Goal: Transaction & Acquisition: Purchase product/service

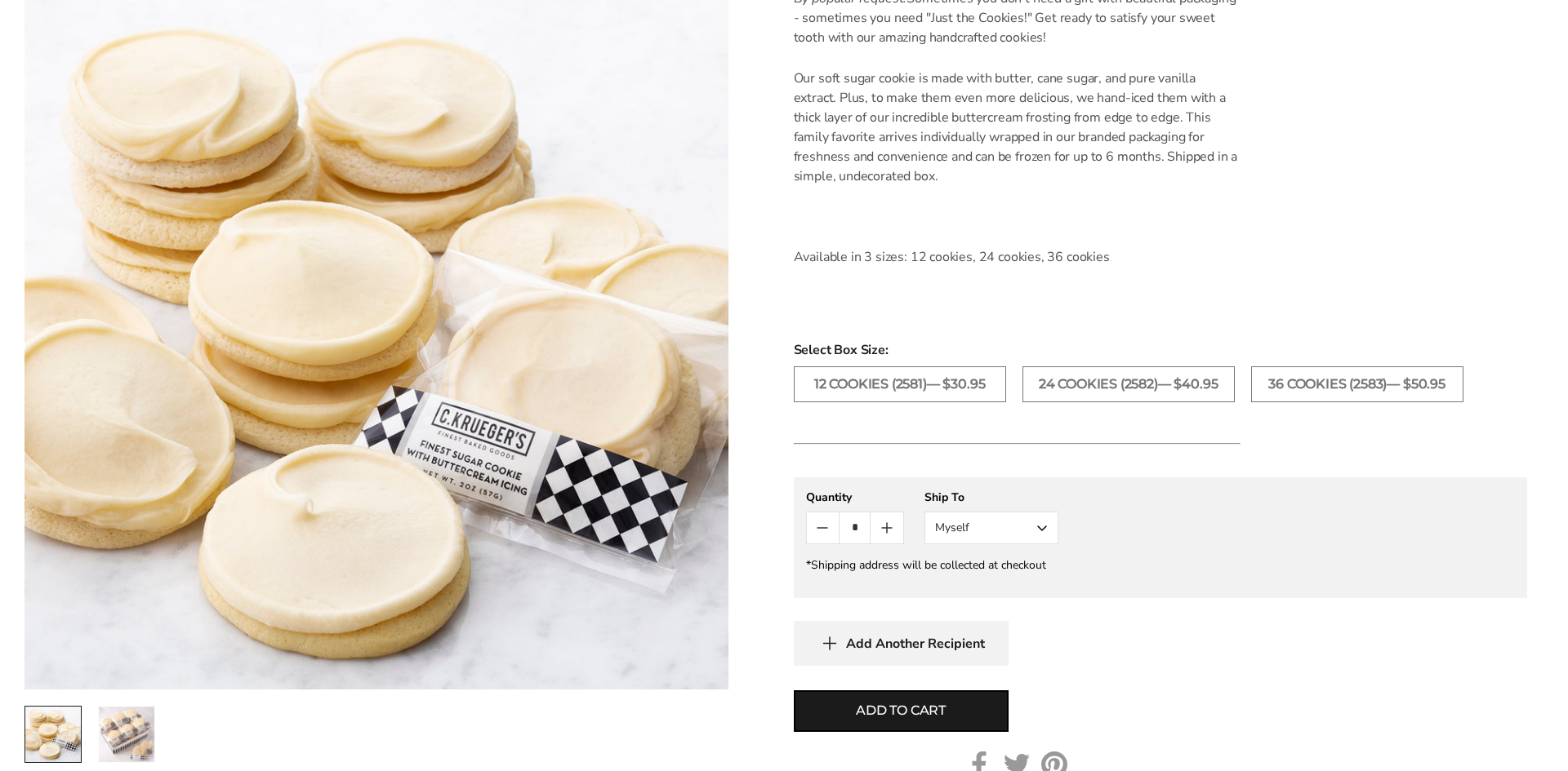
scroll to position [490, 0]
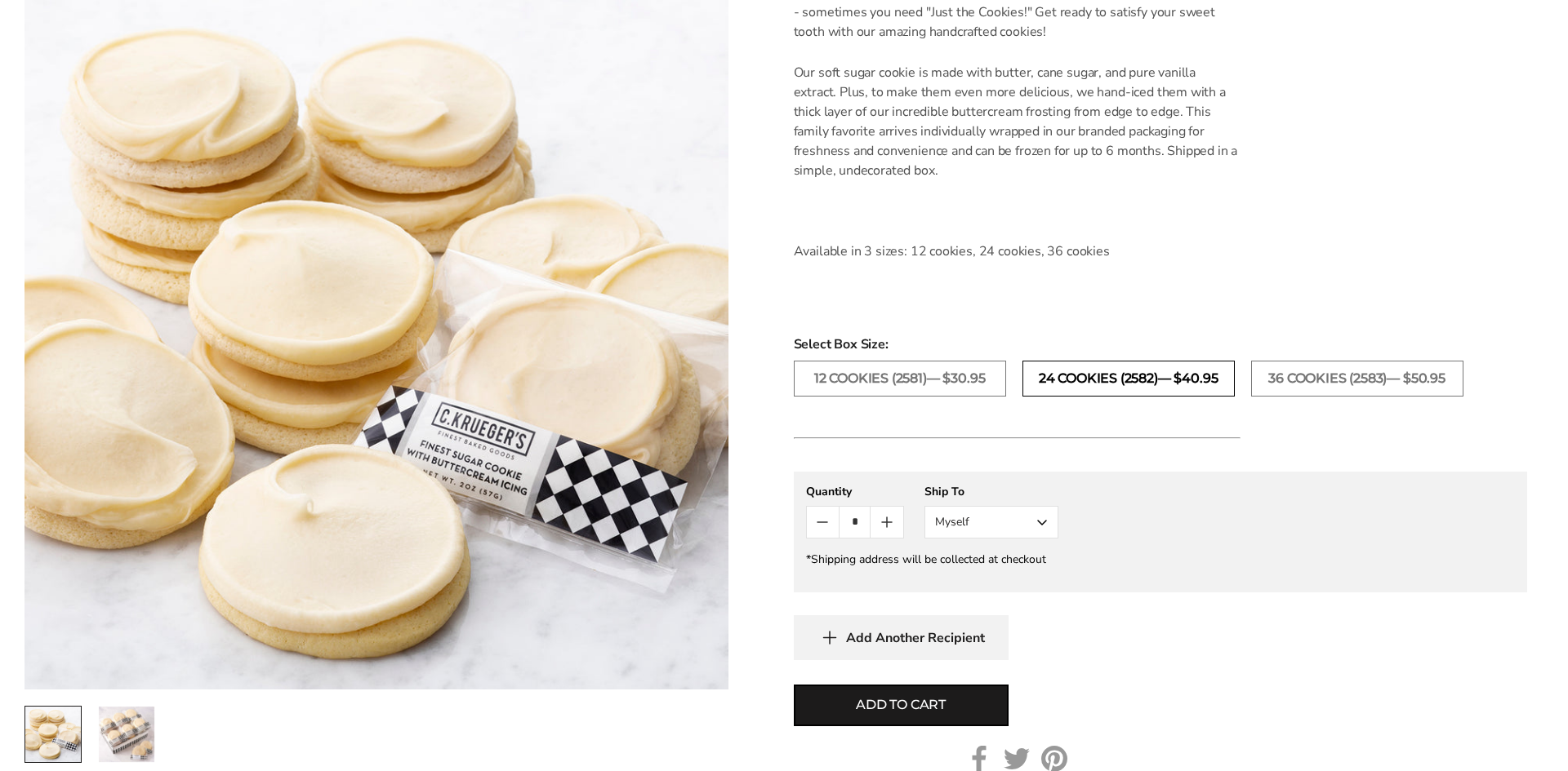
click at [1082, 377] on label "24 COOKIES (2582)— $40.95" at bounding box center [1129, 378] width 213 height 36
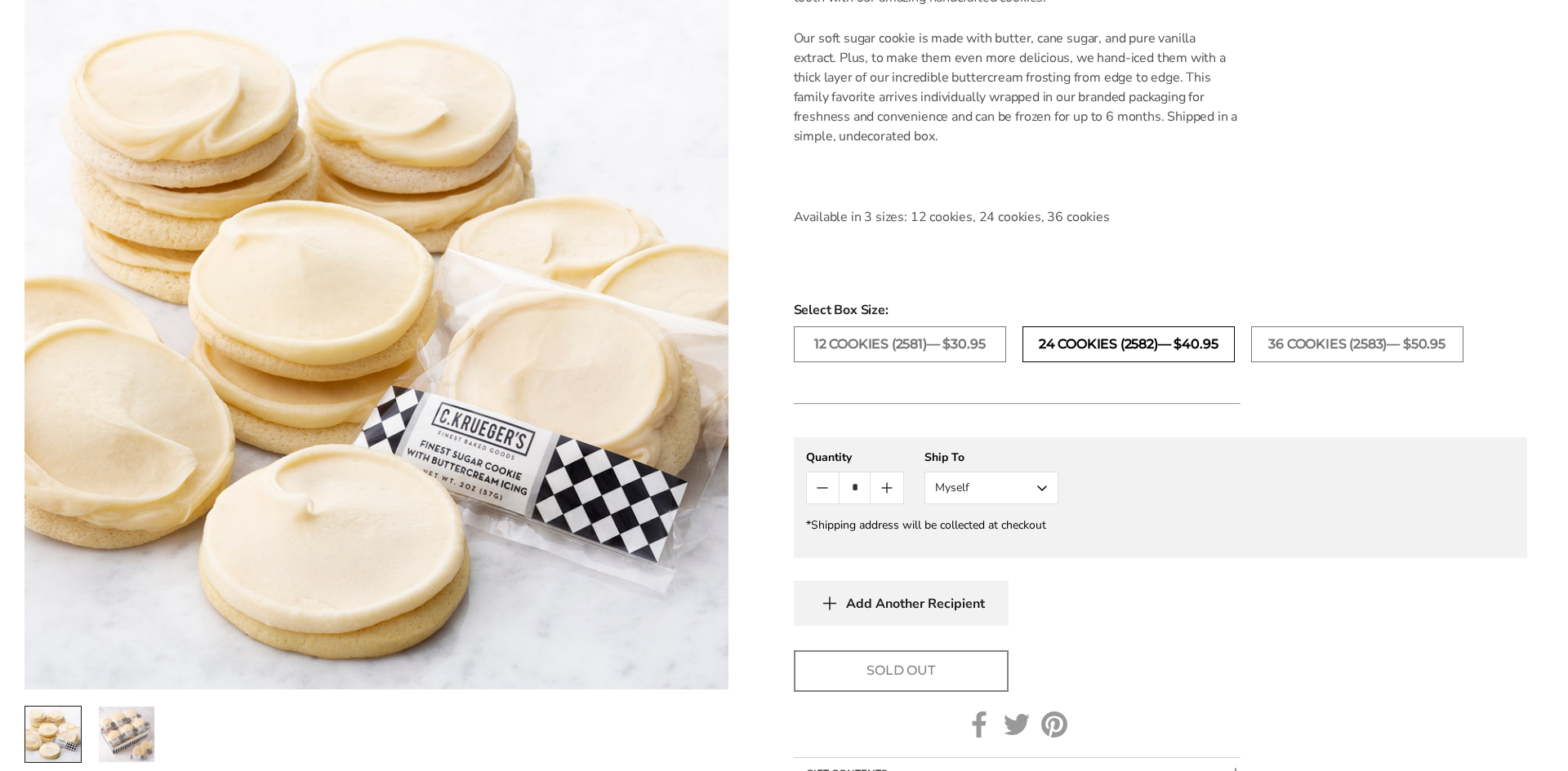
scroll to position [524, 0]
click at [953, 350] on label "12 COOKIES (2581)— $30.95" at bounding box center [900, 345] width 213 height 36
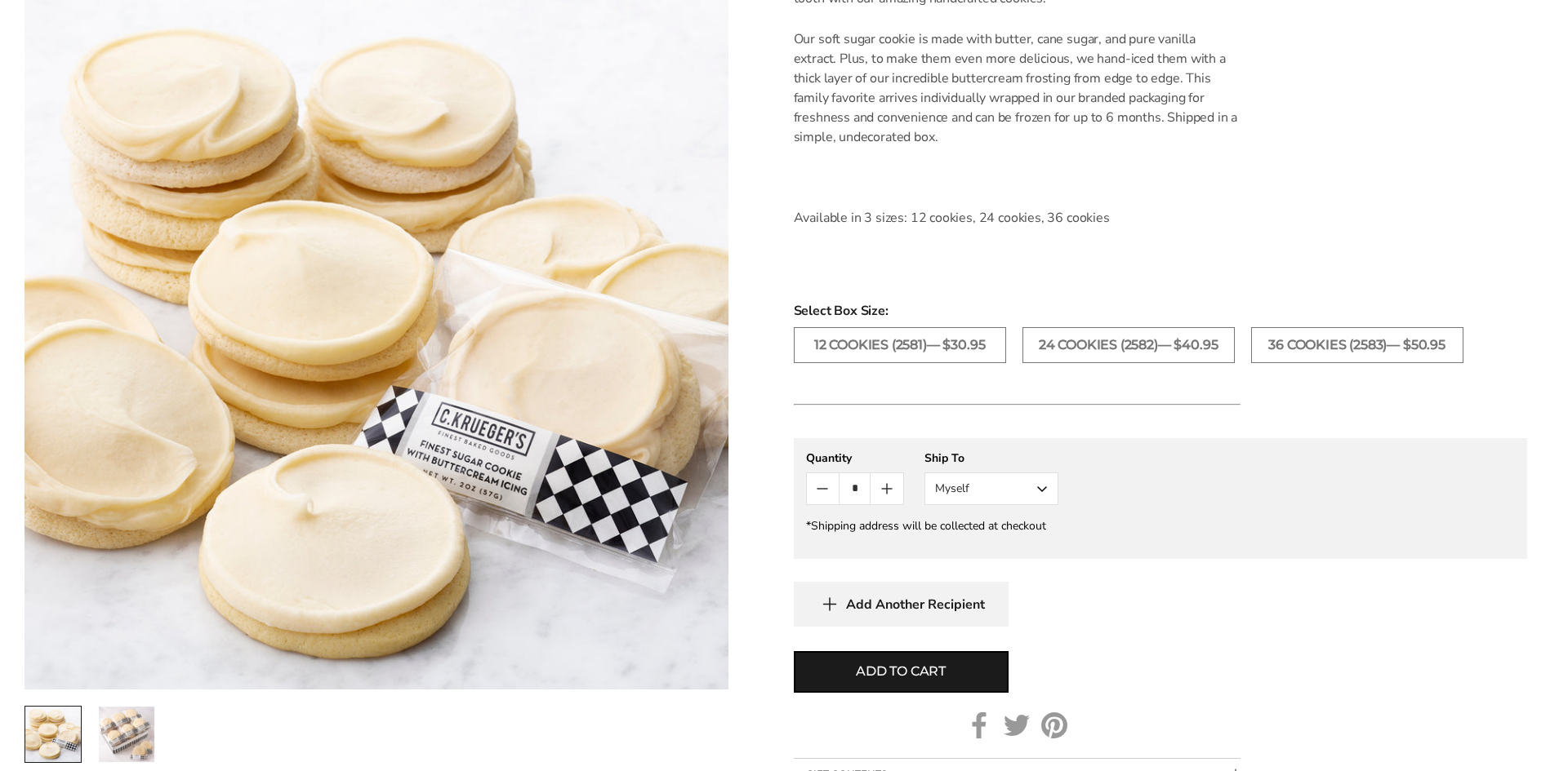
click at [887, 489] on icon "Count plus" at bounding box center [887, 489] width 10 height 0
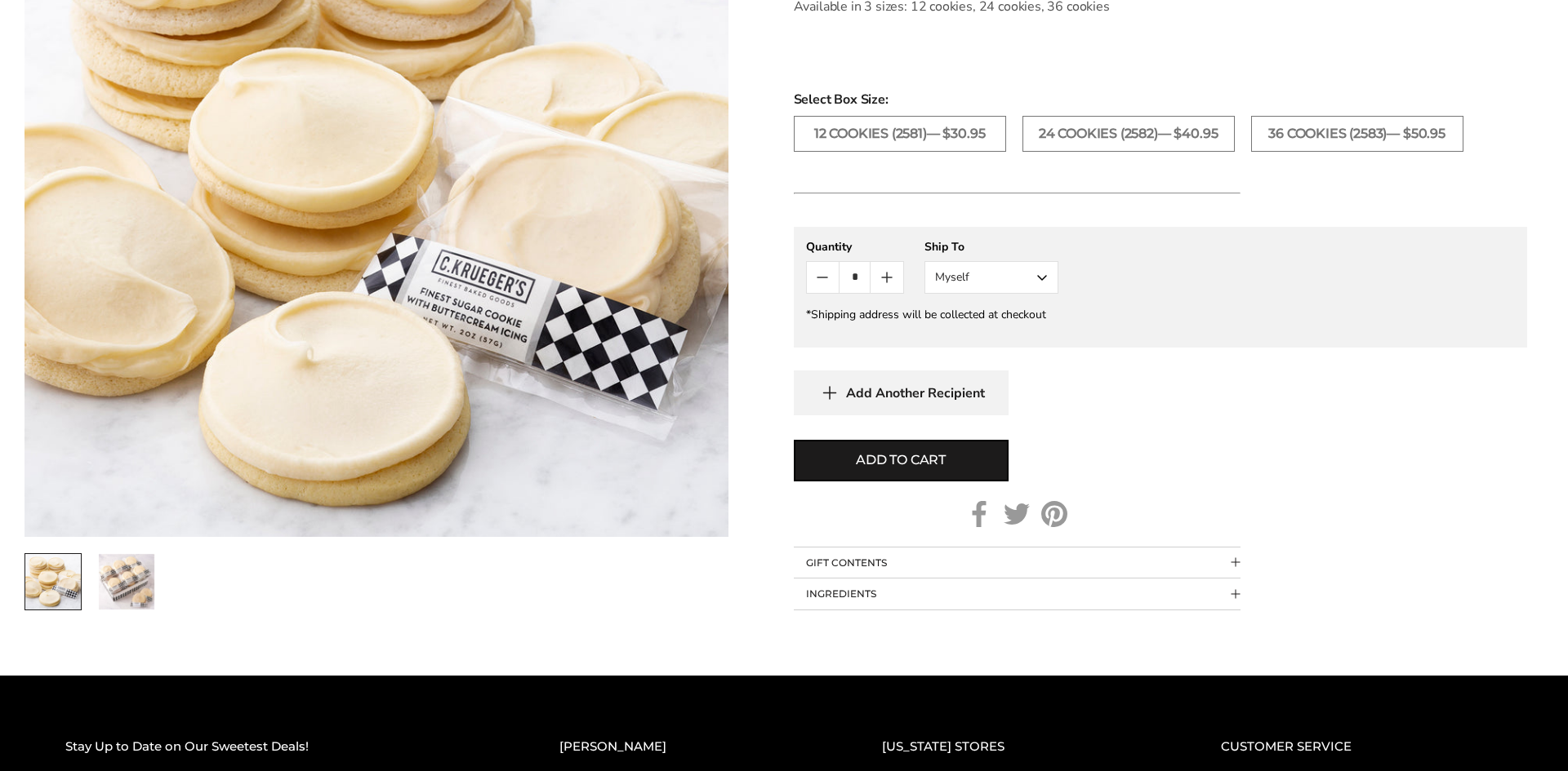
scroll to position [731, 0]
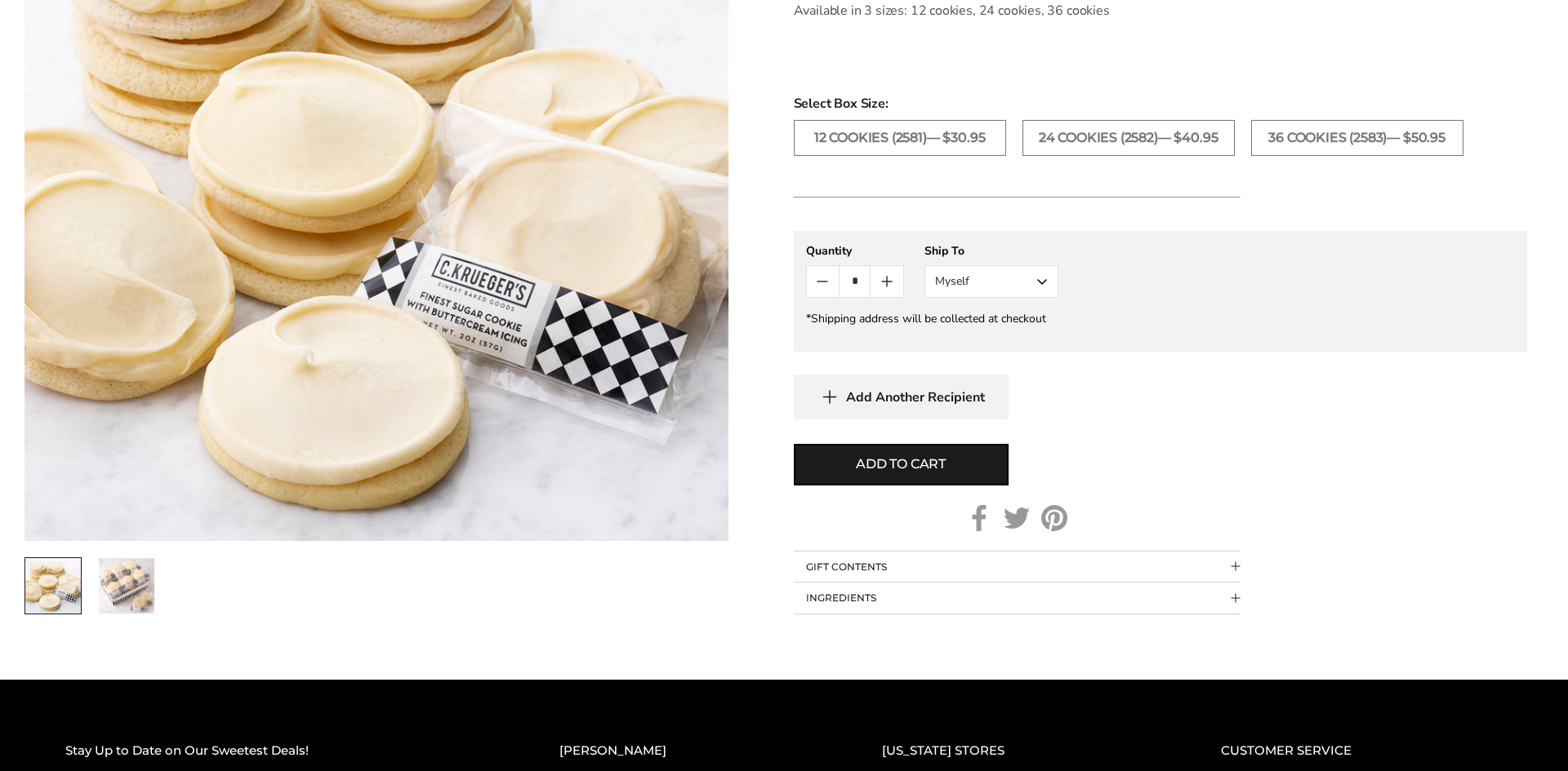
click at [931, 592] on button "INGREDIENTS" at bounding box center [1017, 598] width 447 height 31
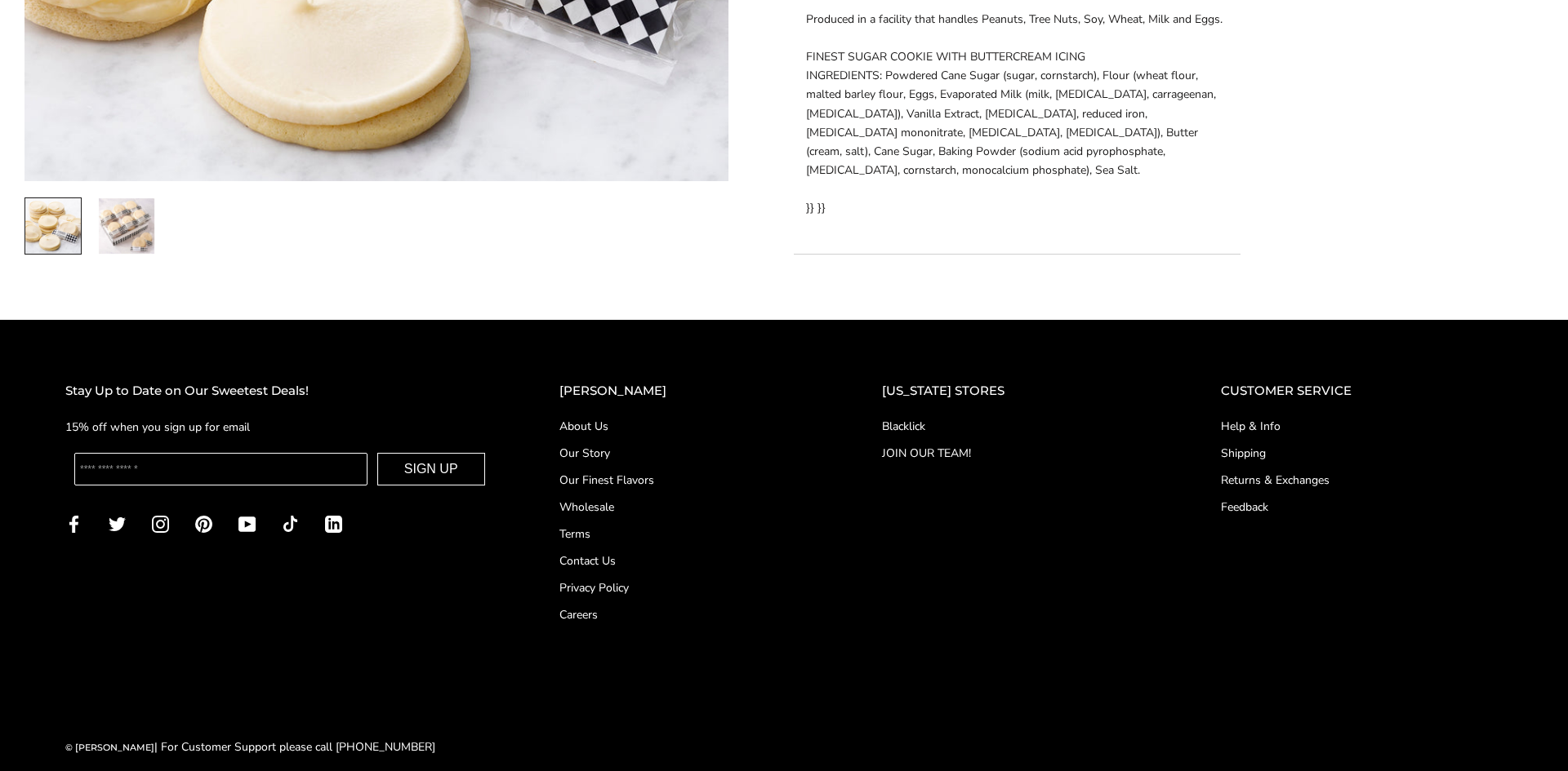
scroll to position [1355, 0]
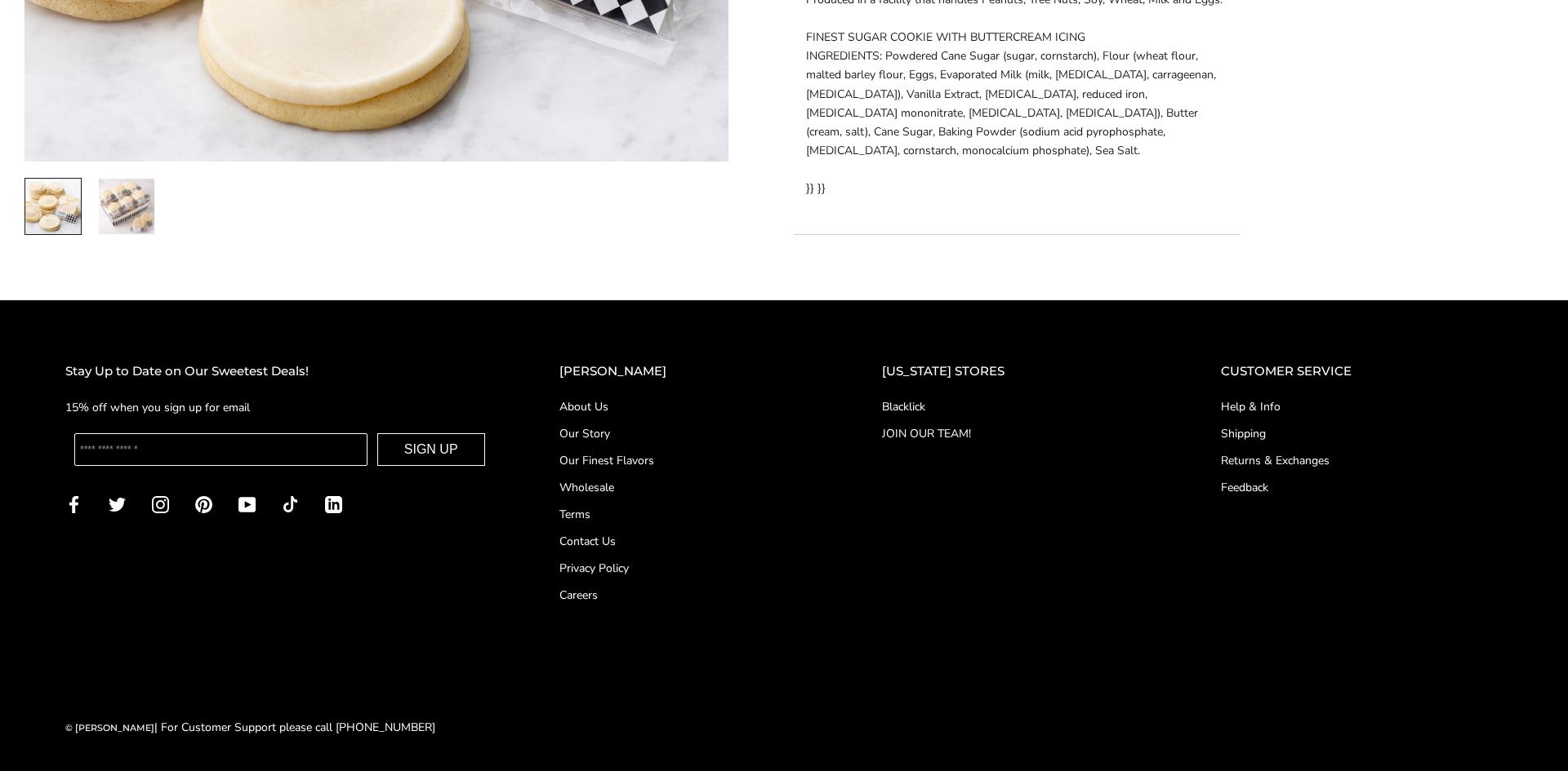
click at [113, 220] on img "2 / 2" at bounding box center [126, 206] width 56 height 56
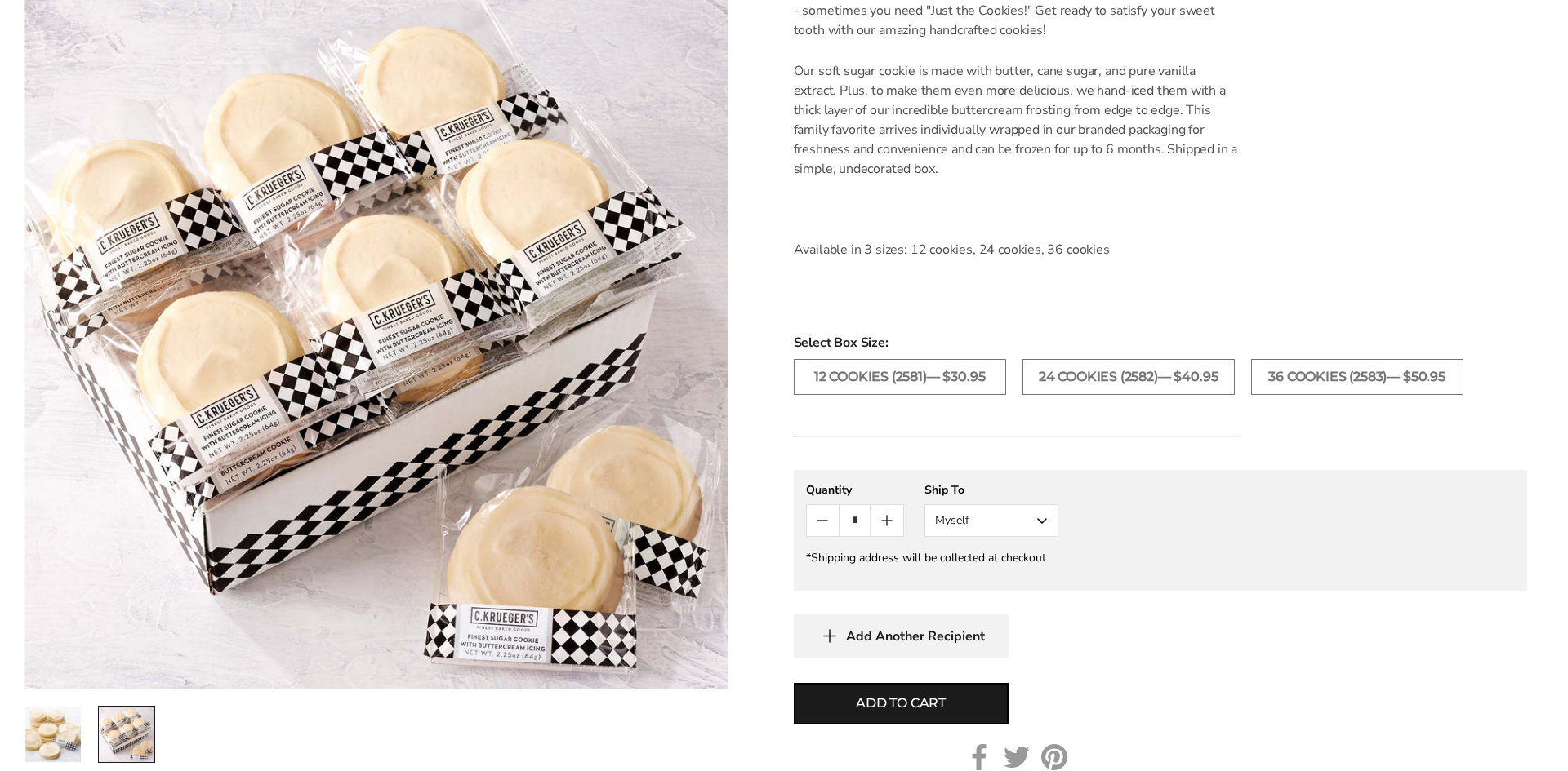
scroll to position [0, 0]
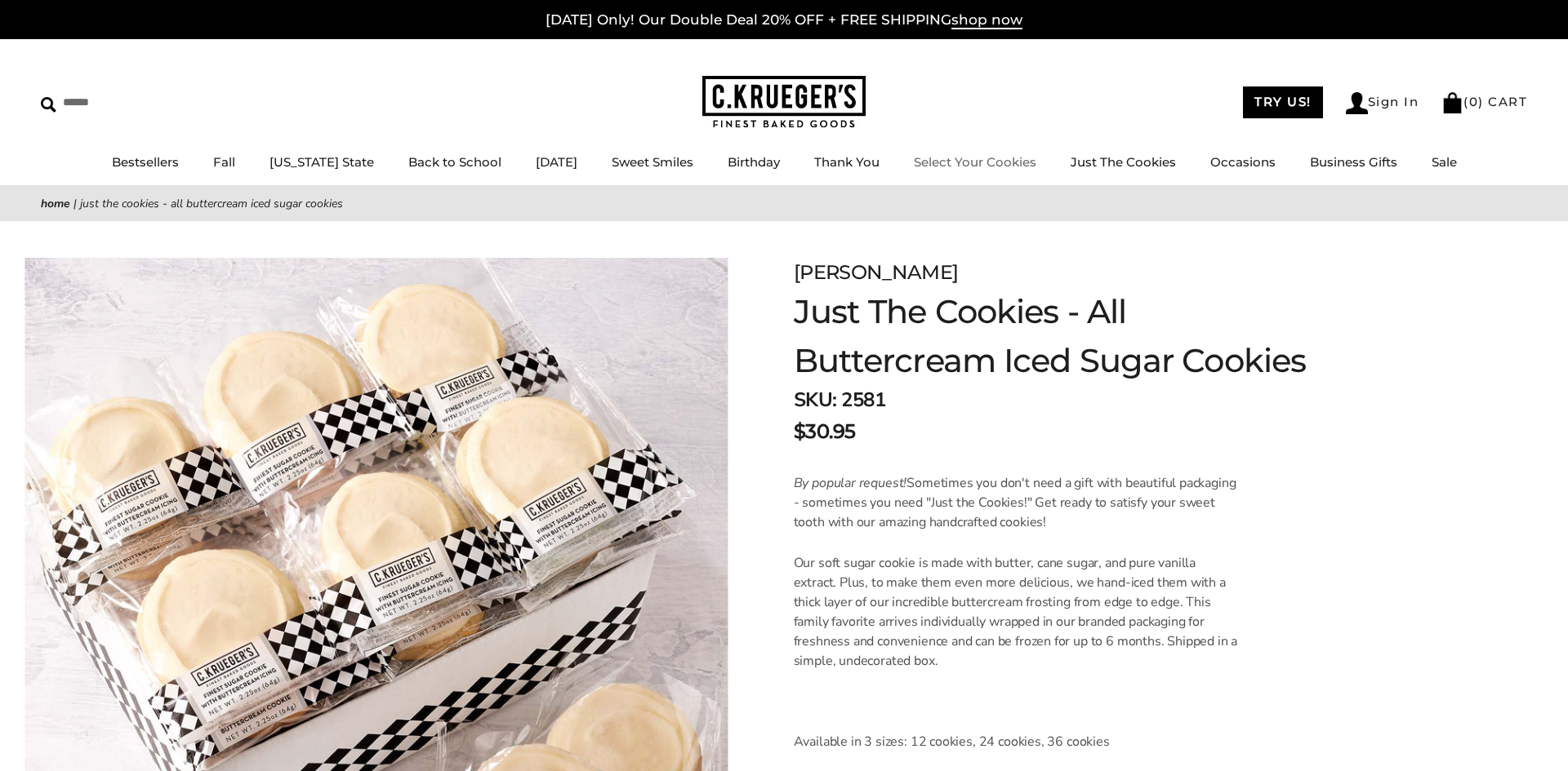
click at [962, 162] on link "Select Your Cookies" at bounding box center [975, 162] width 123 height 16
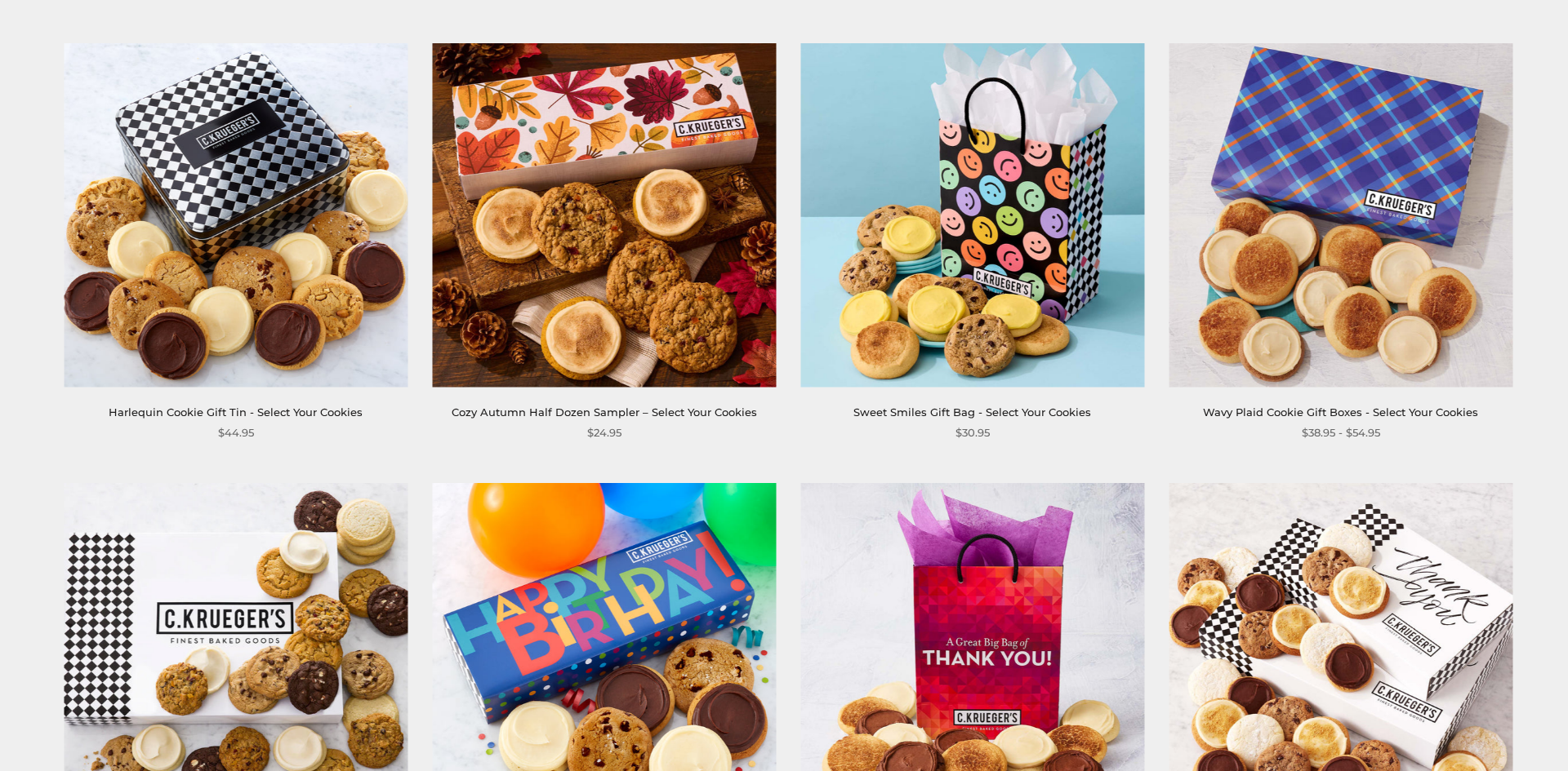
scroll to position [1634, 0]
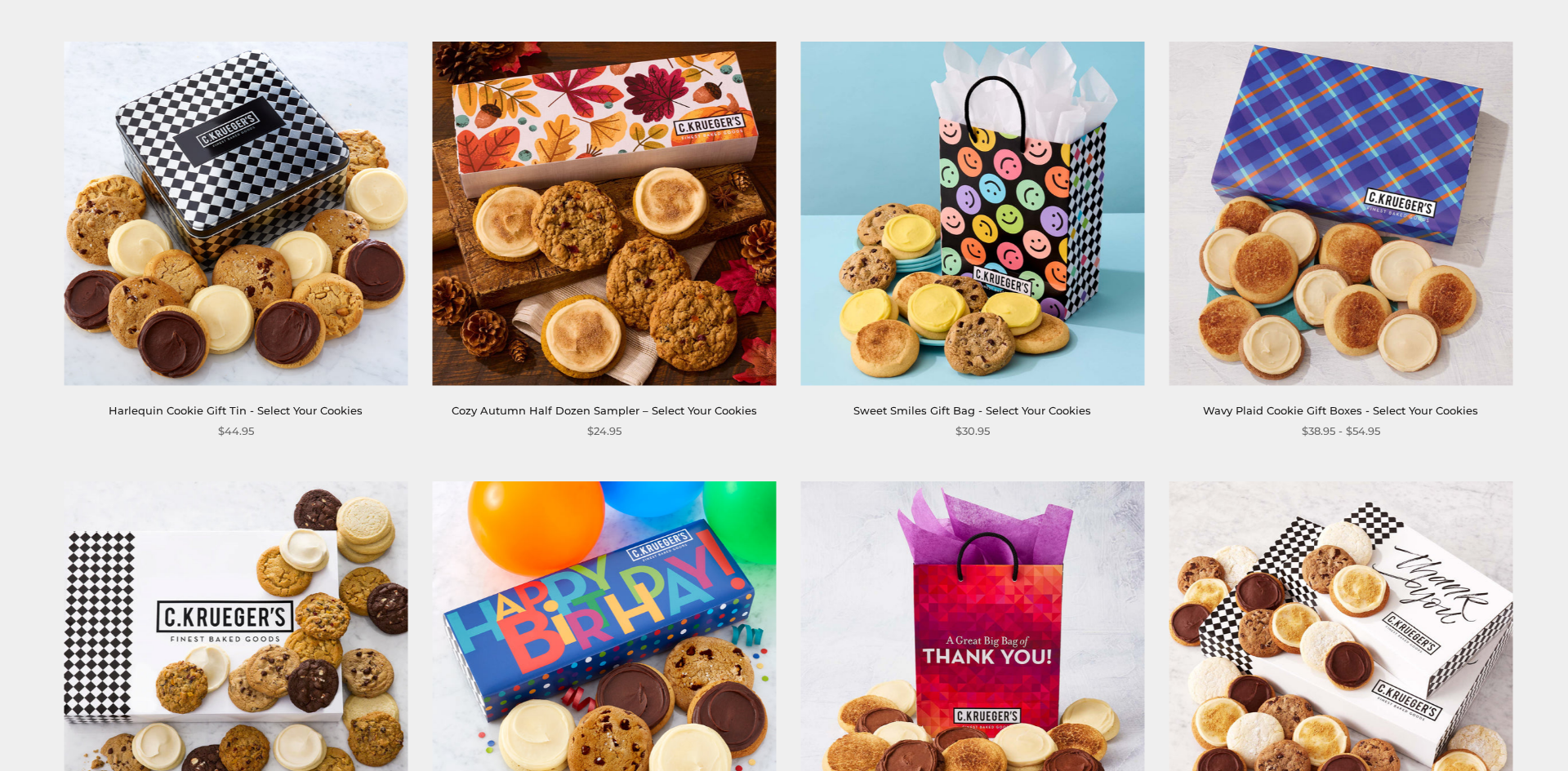
click at [618, 344] on img at bounding box center [604, 214] width 344 height 344
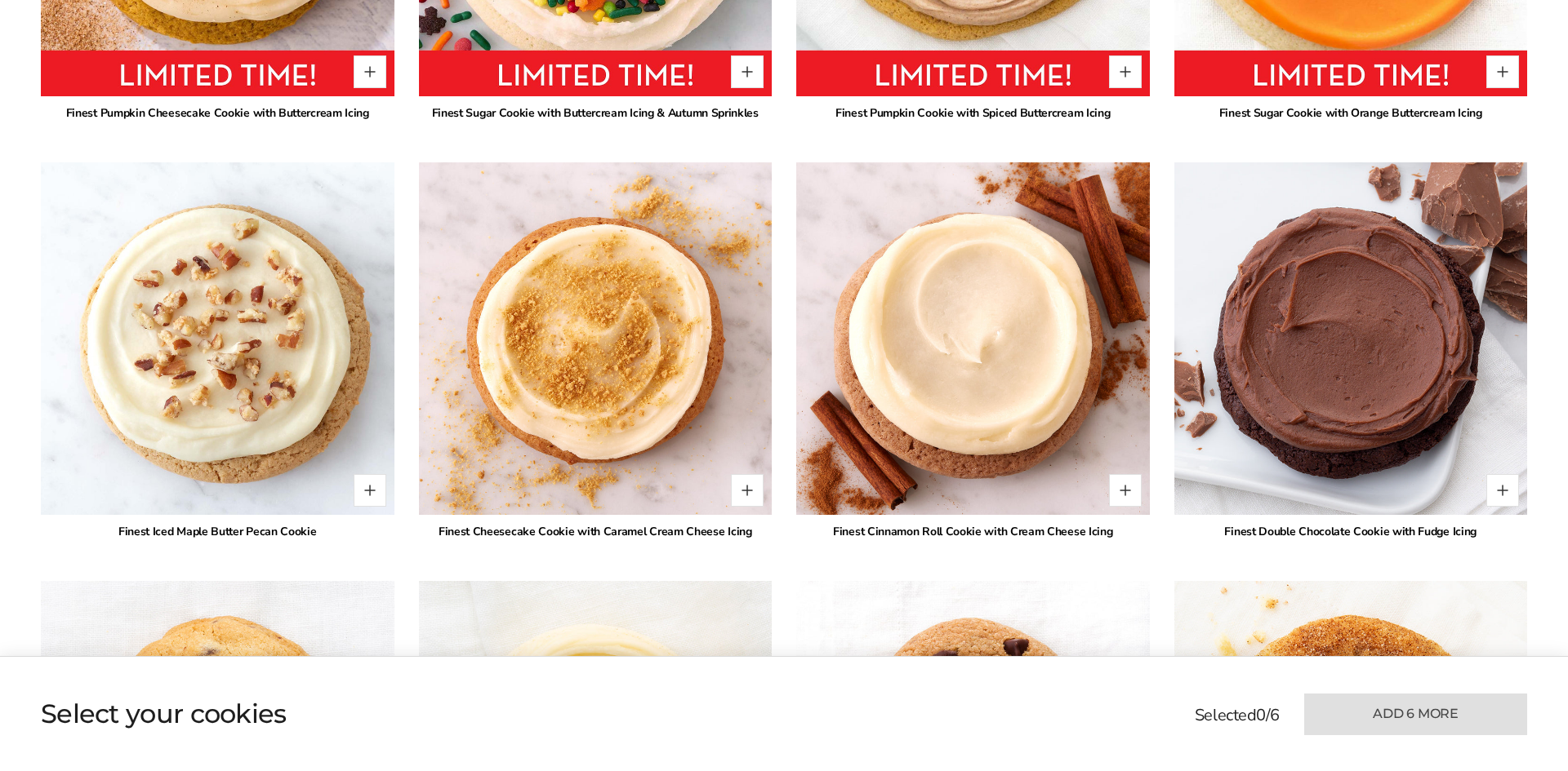
scroll to position [1409, 0]
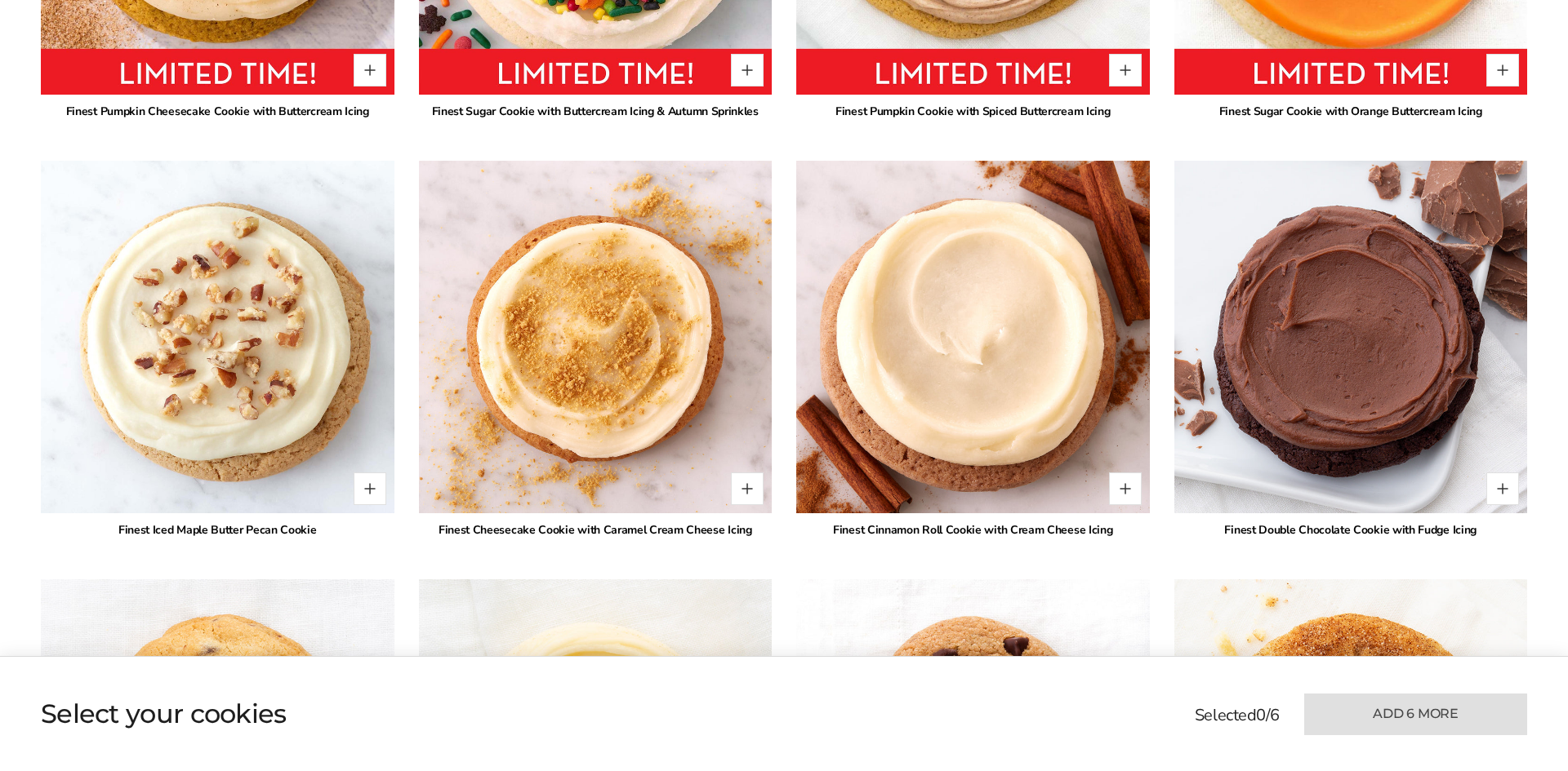
click at [940, 363] on img at bounding box center [972, 337] width 389 height 389
click at [1127, 473] on button "Quantity button plus" at bounding box center [1125, 489] width 33 height 33
type input "*"
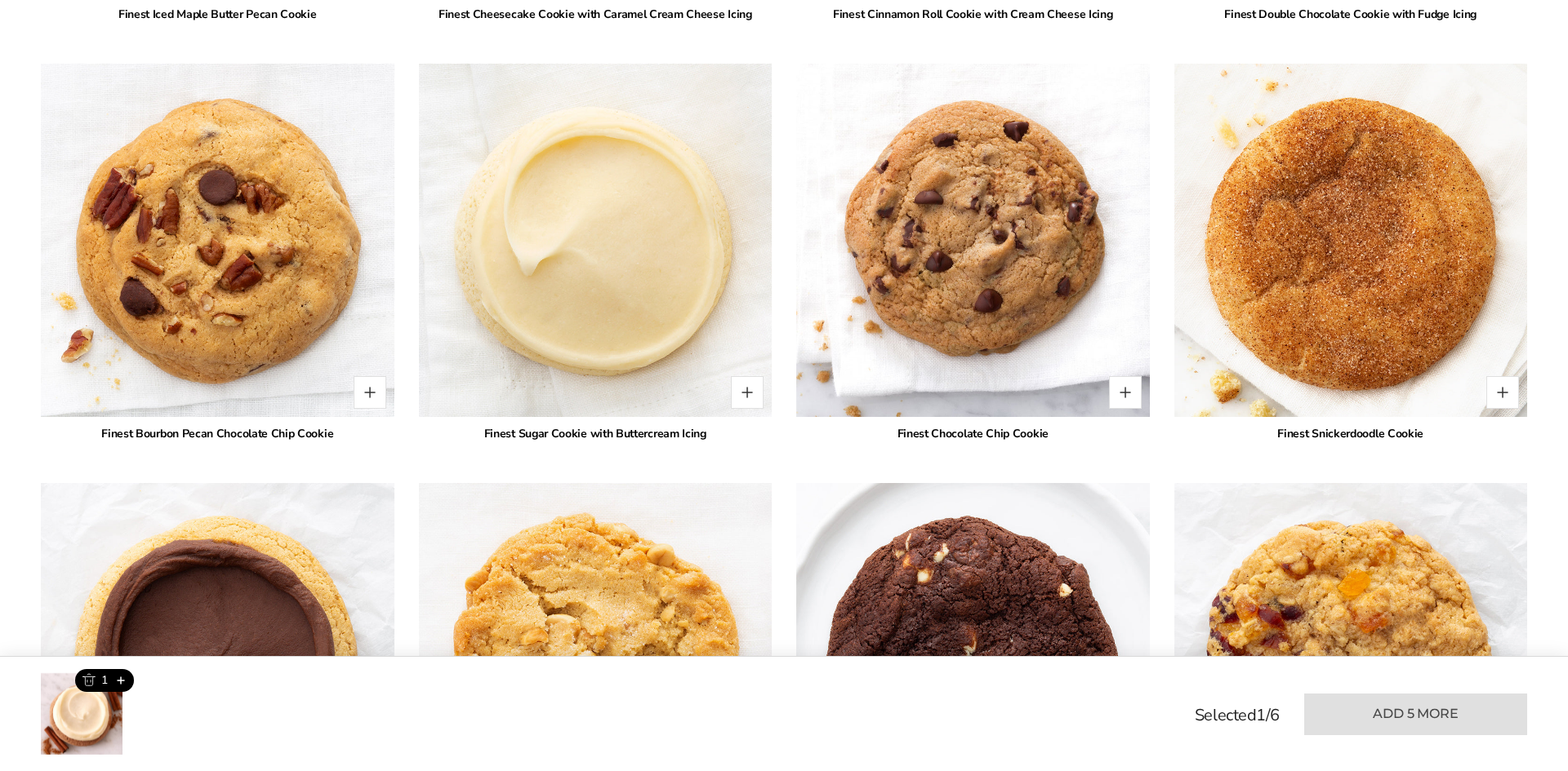
scroll to position [1972, 0]
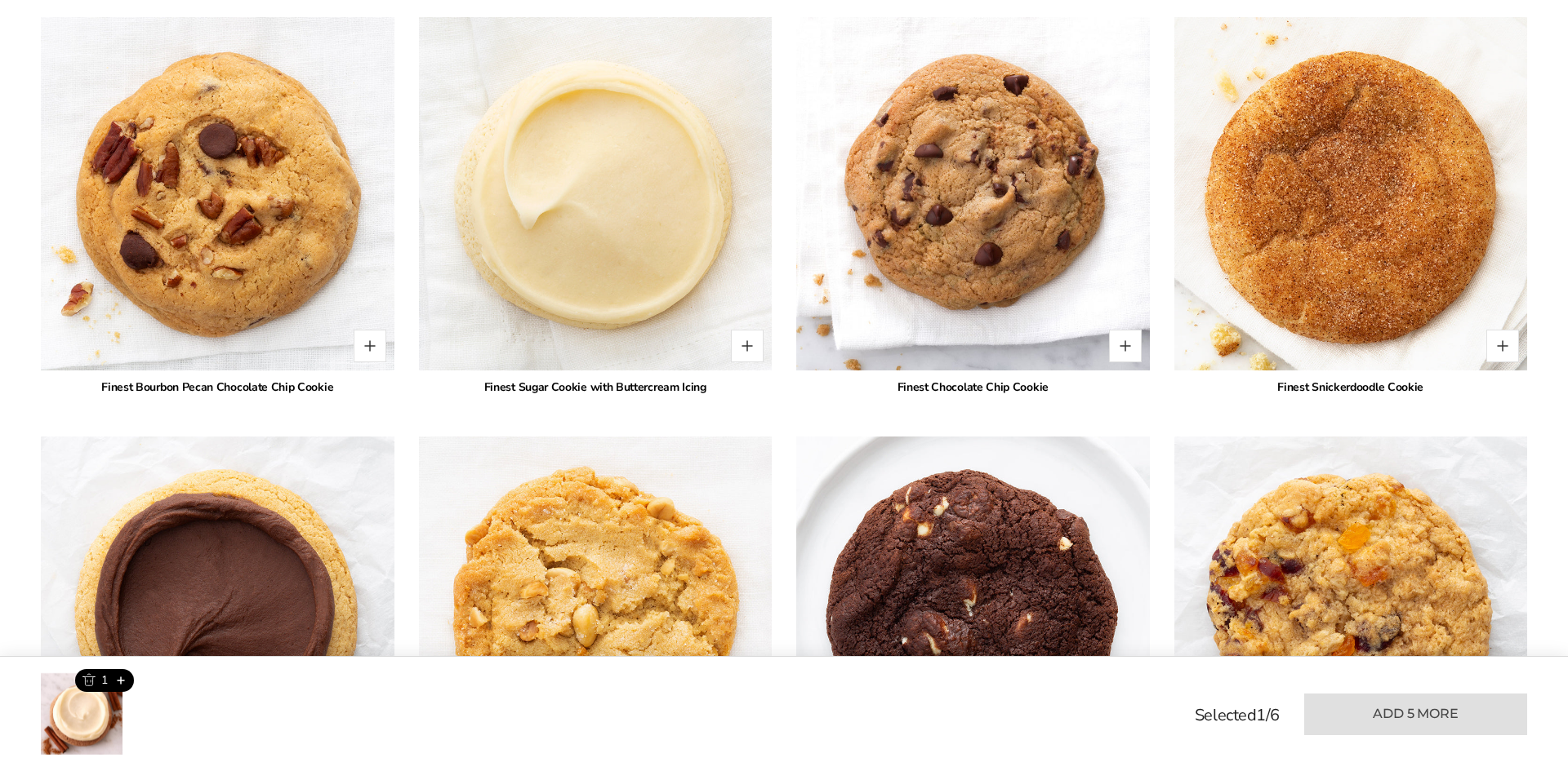
click at [1124, 474] on img at bounding box center [973, 613] width 354 height 354
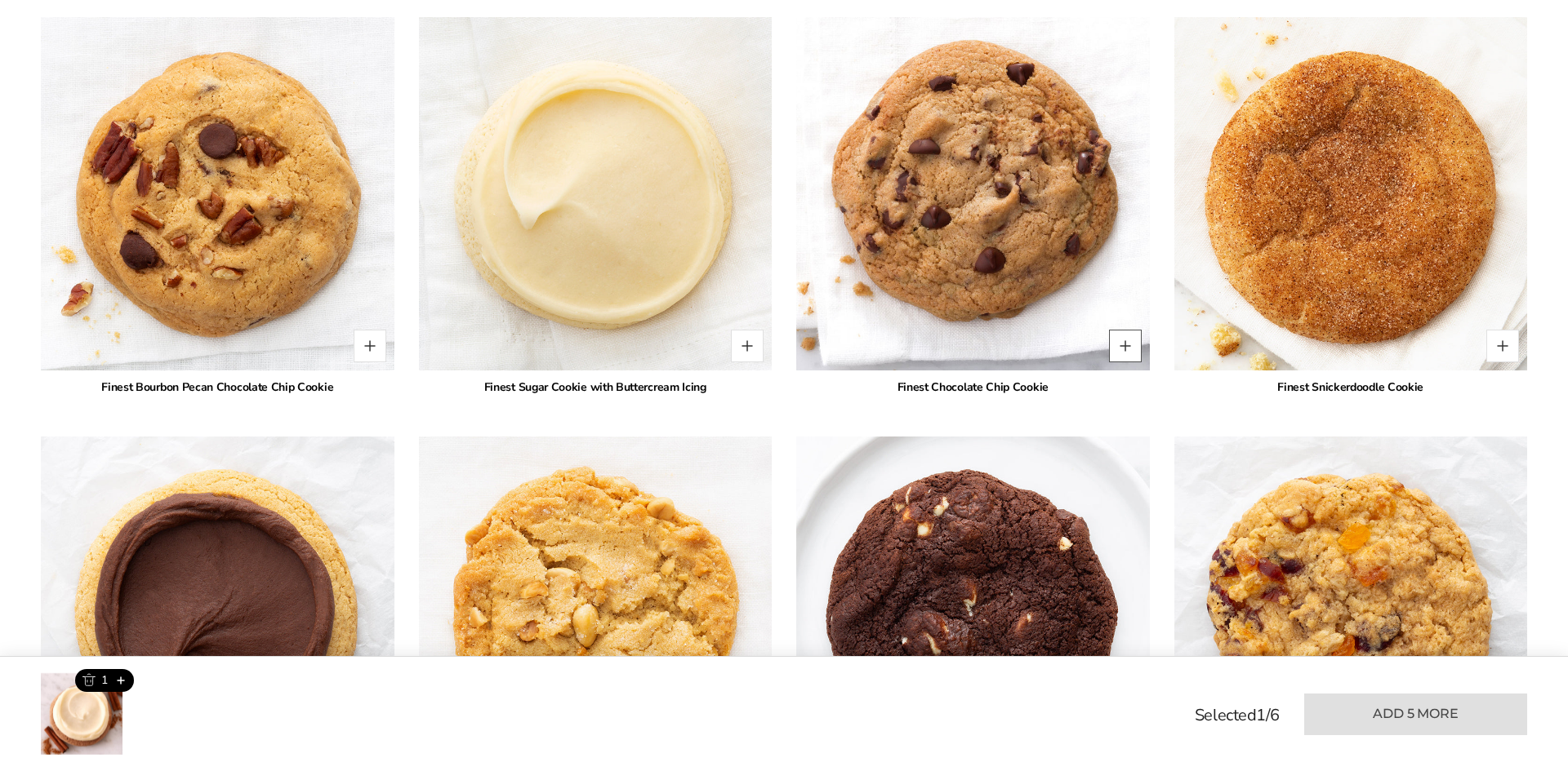
click at [1118, 329] on button "Quantity button plus" at bounding box center [1125, 346] width 33 height 33
type input "*"
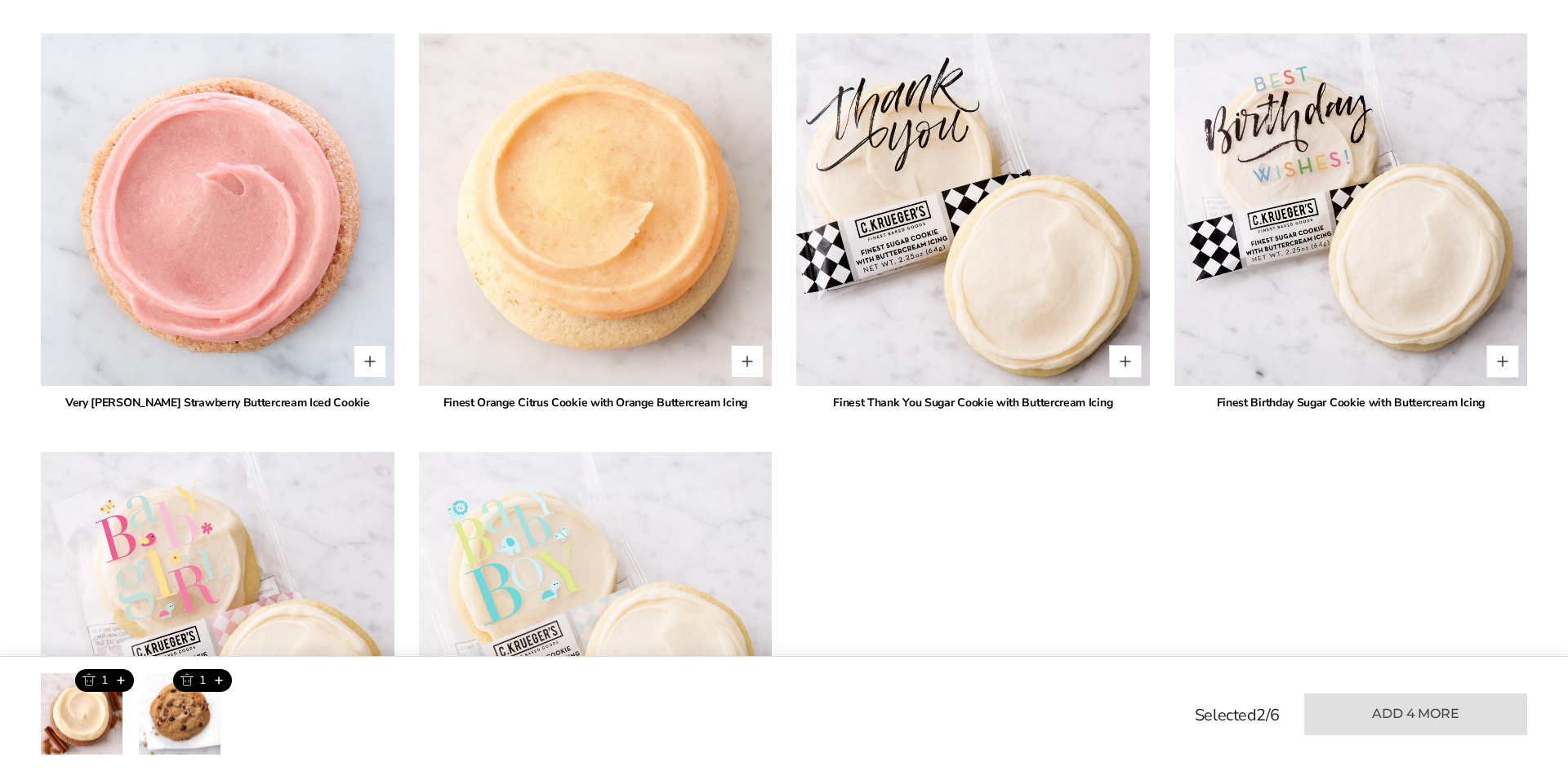
scroll to position [3219, 0]
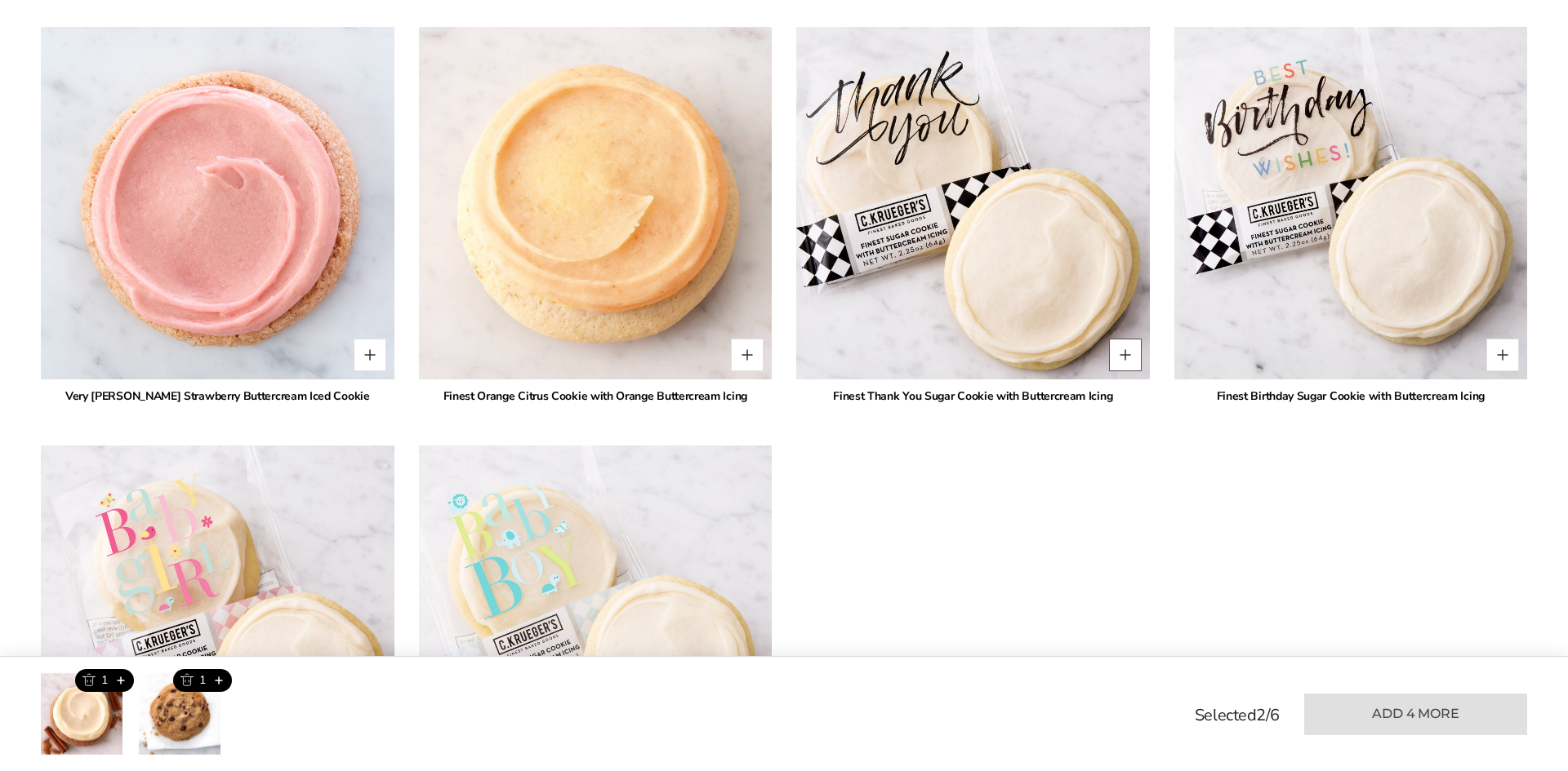
click at [1128, 339] on button "Quantity button plus" at bounding box center [1125, 356] width 33 height 33
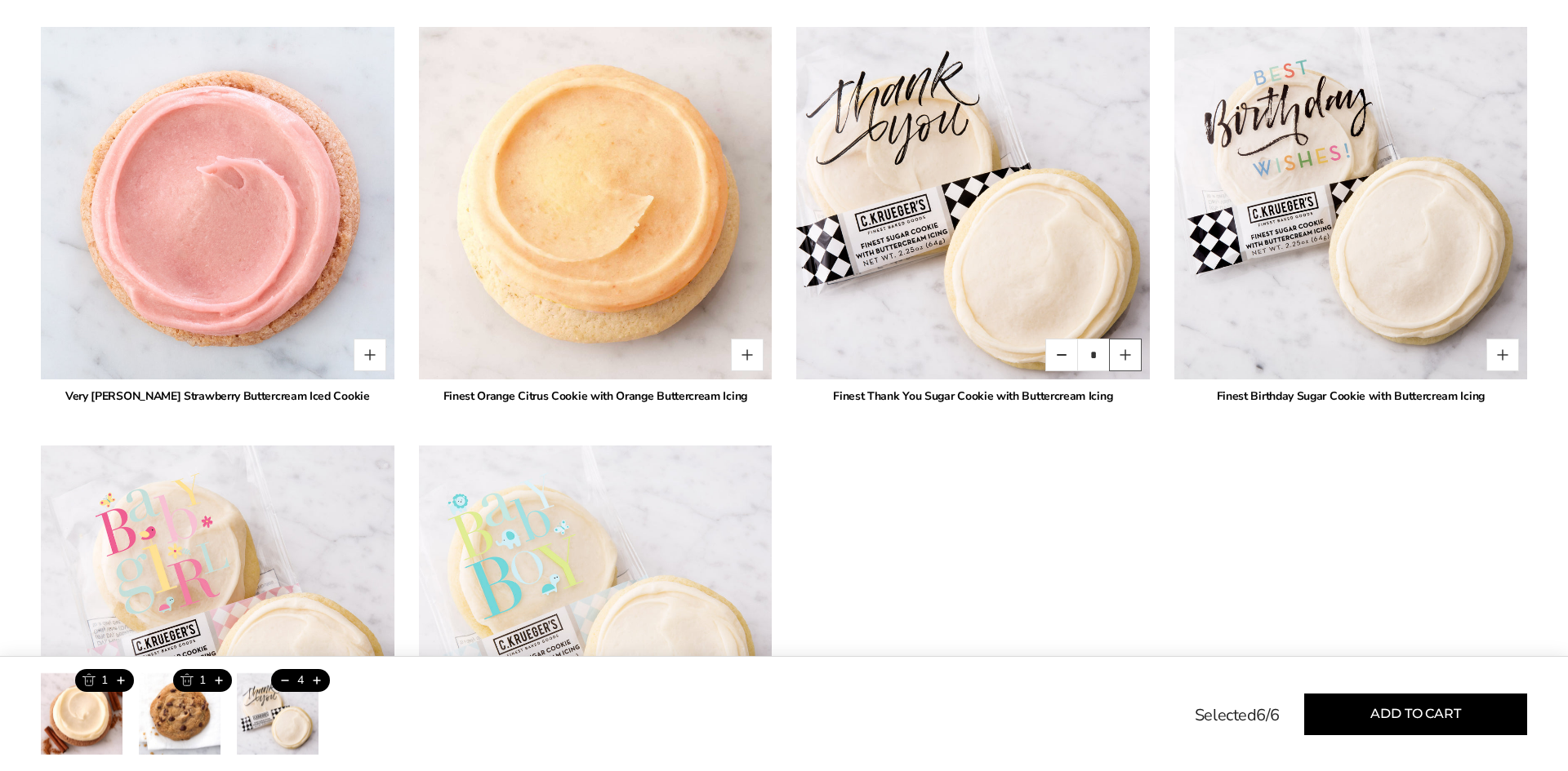
click at [1128, 339] on button "Quantity button plus" at bounding box center [1125, 356] width 33 height 33
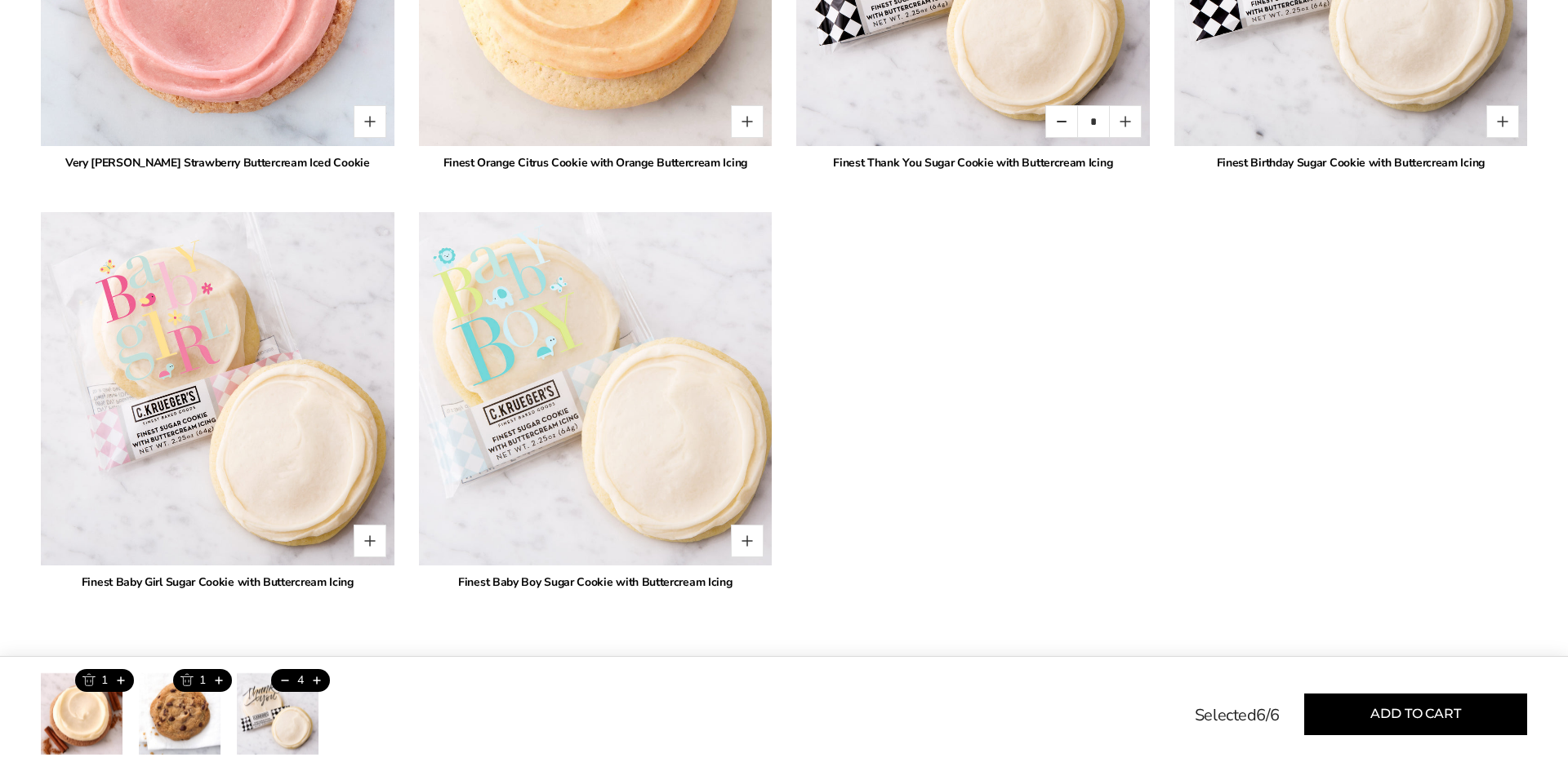
scroll to position [3455, 0]
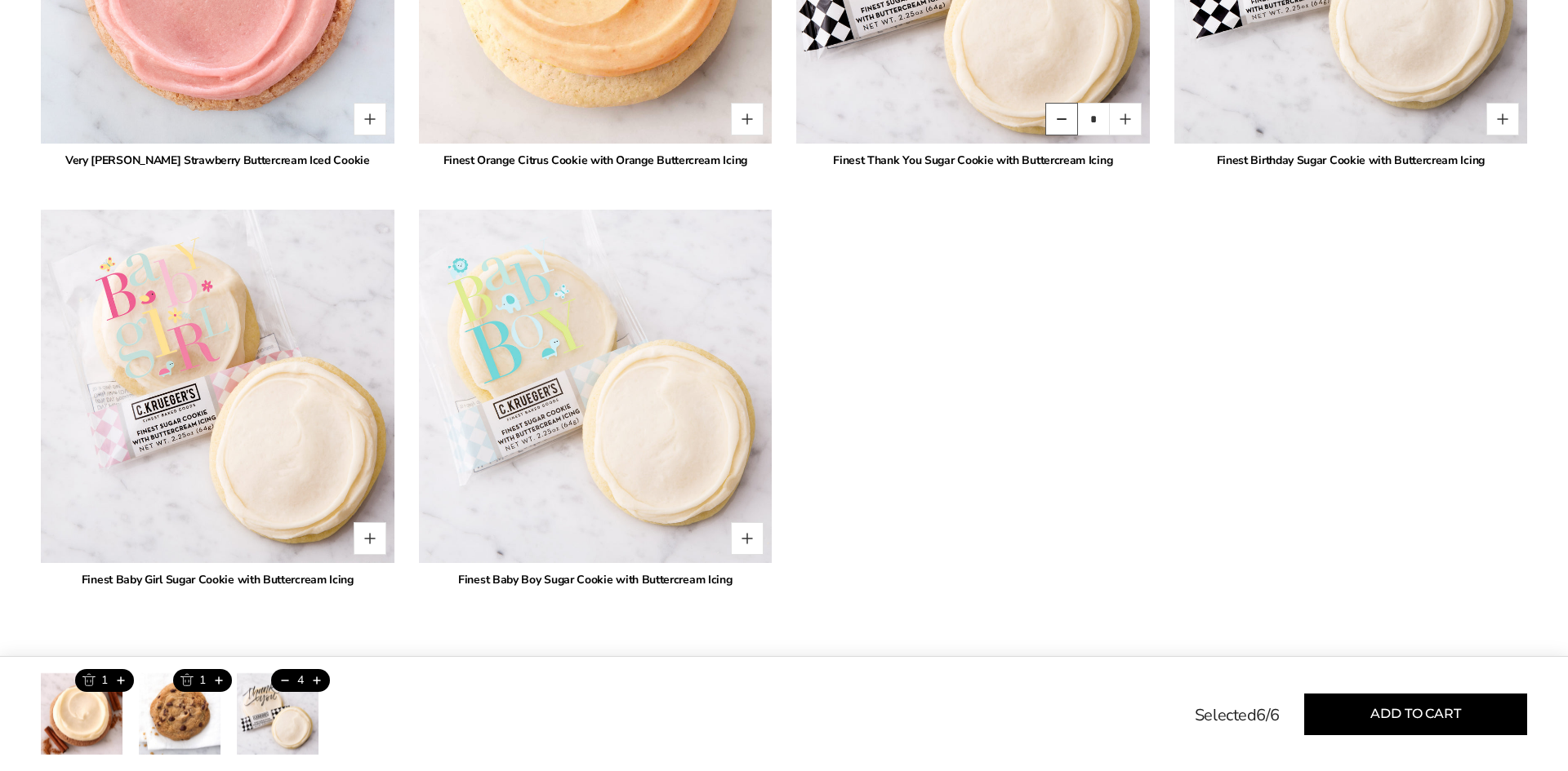
click at [1062, 103] on button "Quantity button minus" at bounding box center [1062, 120] width 33 height 33
type input "*"
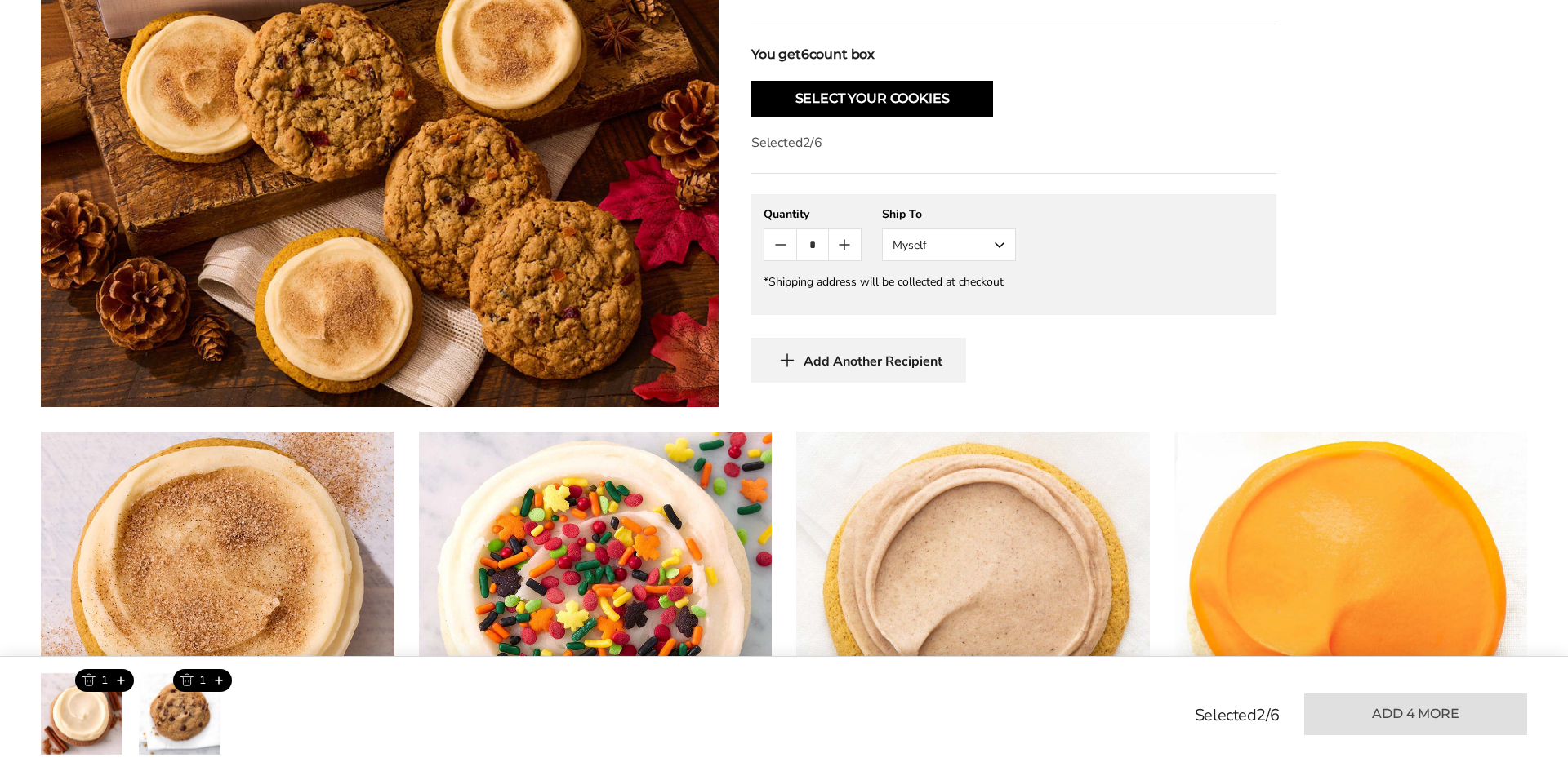
scroll to position [0, 0]
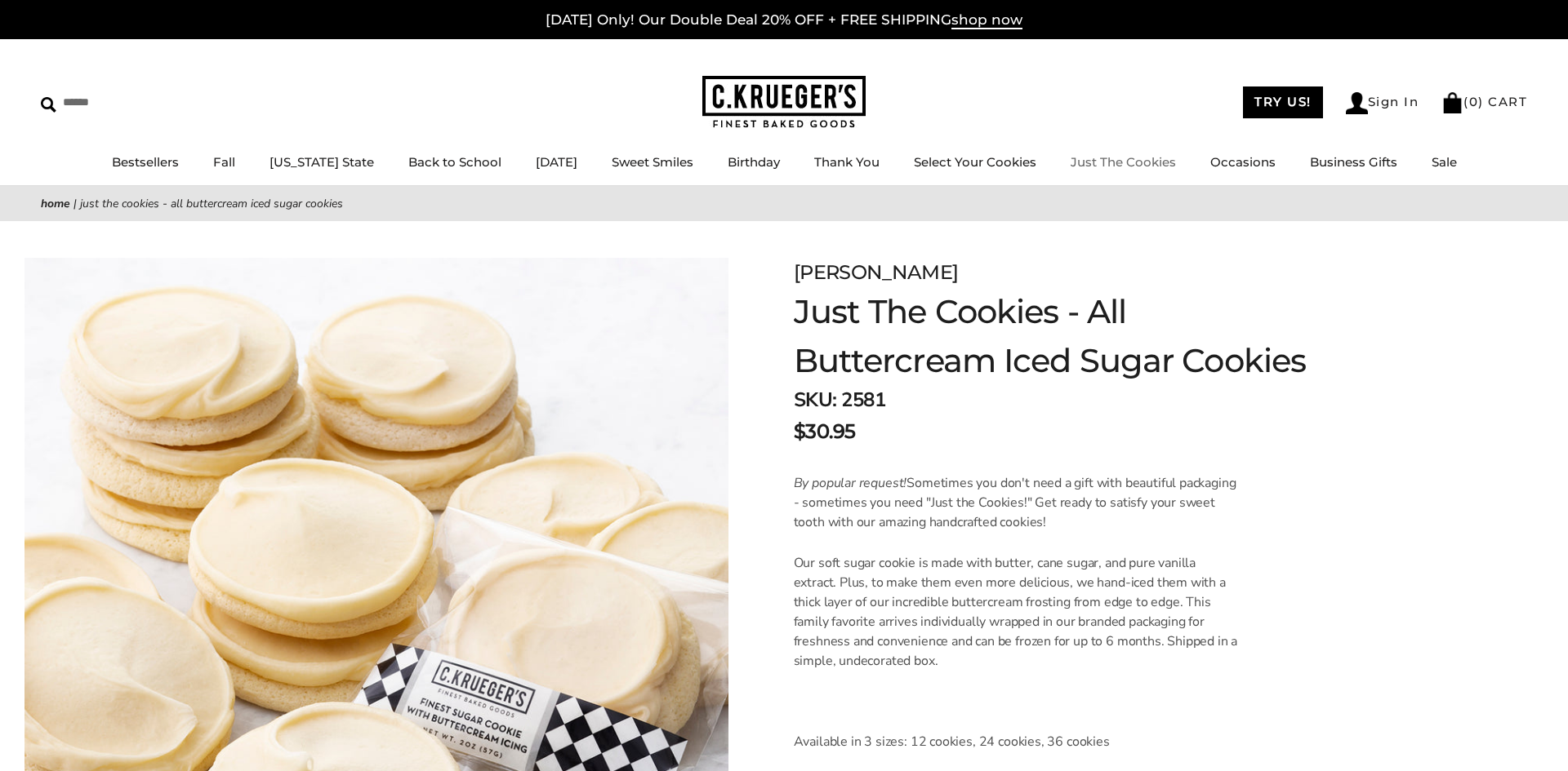
click at [1123, 166] on link "Just The Cookies" at bounding box center [1123, 162] width 105 height 16
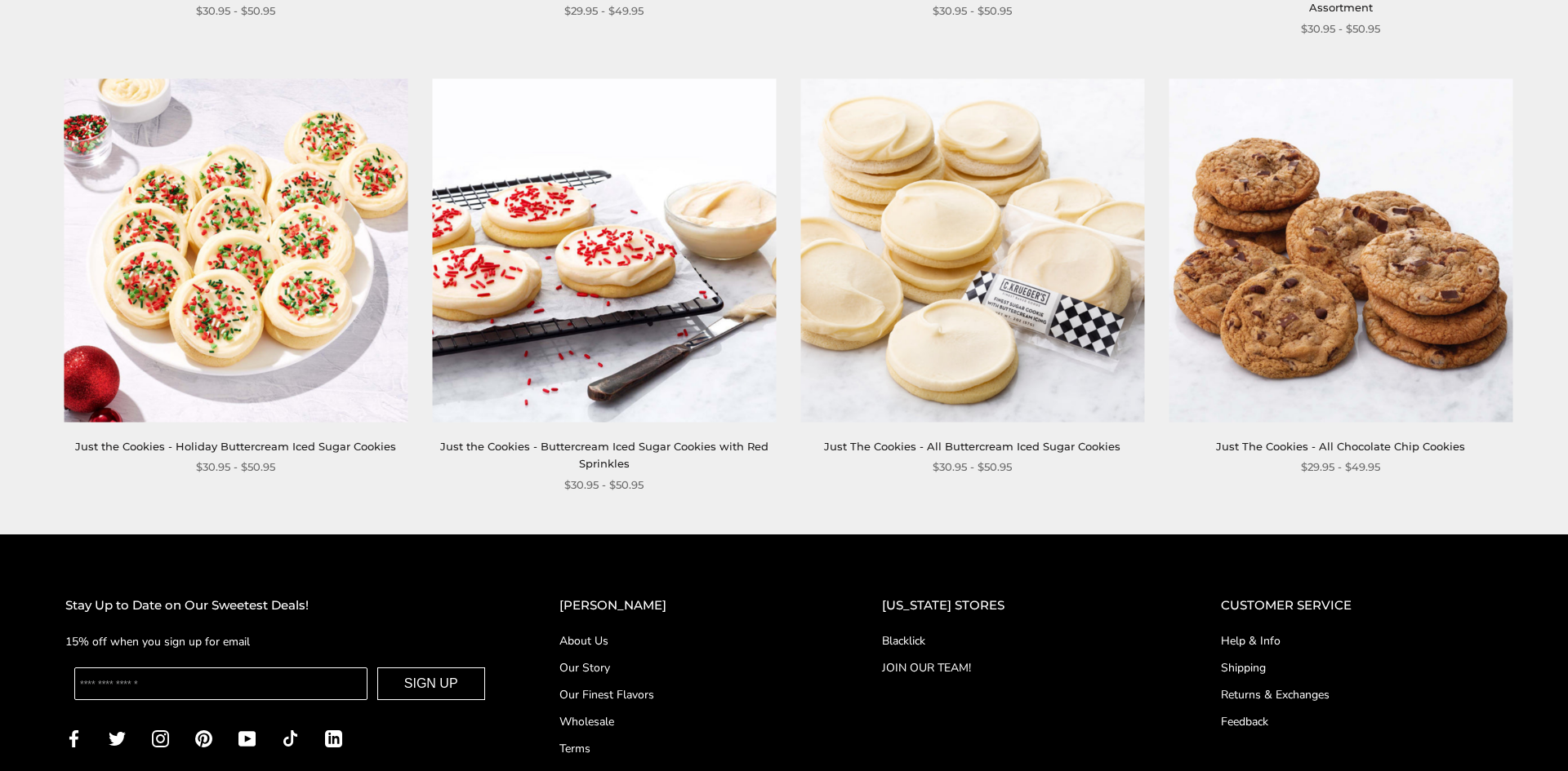
scroll to position [2056, 0]
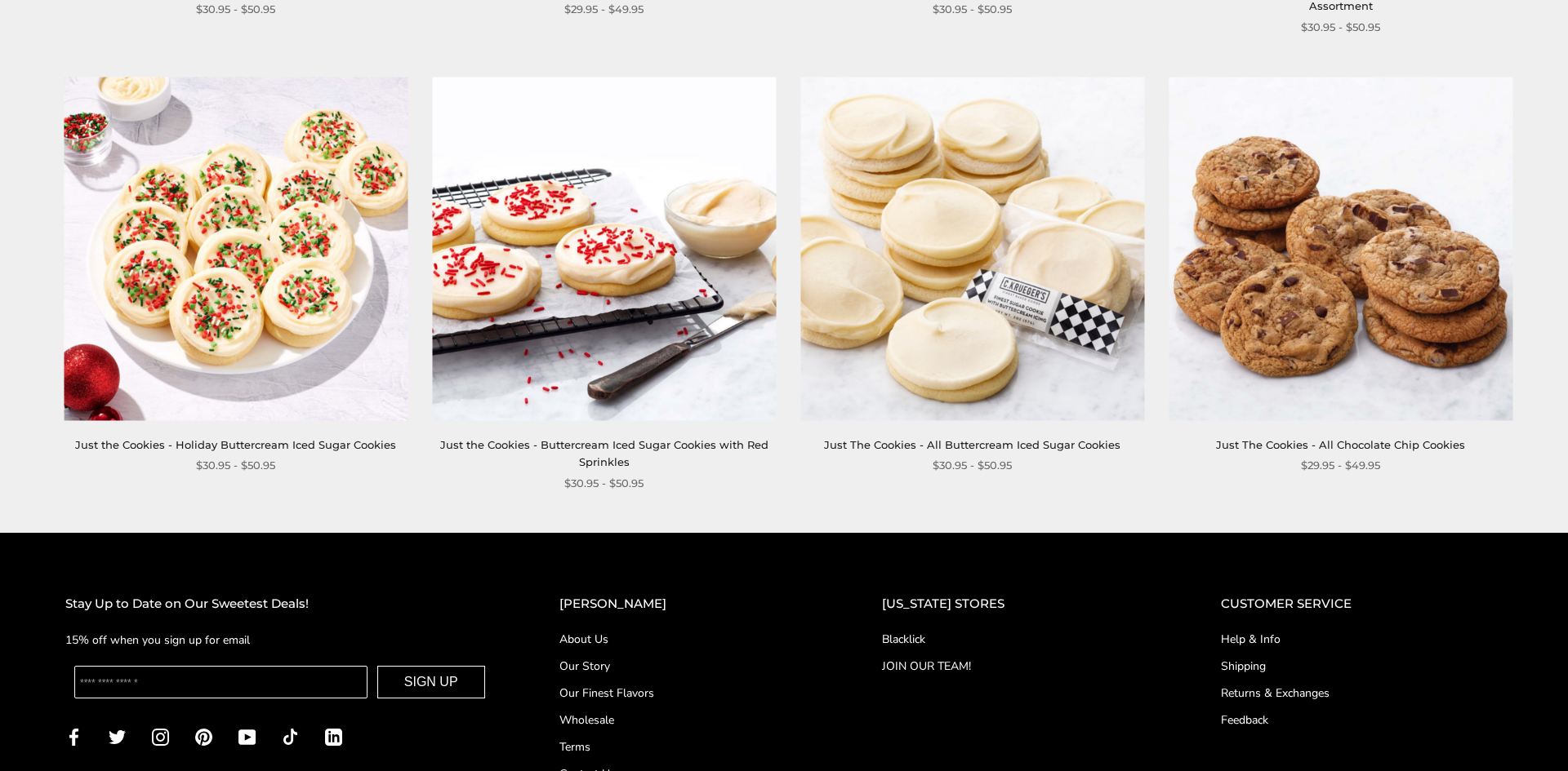
click at [979, 332] on img at bounding box center [972, 249] width 344 height 344
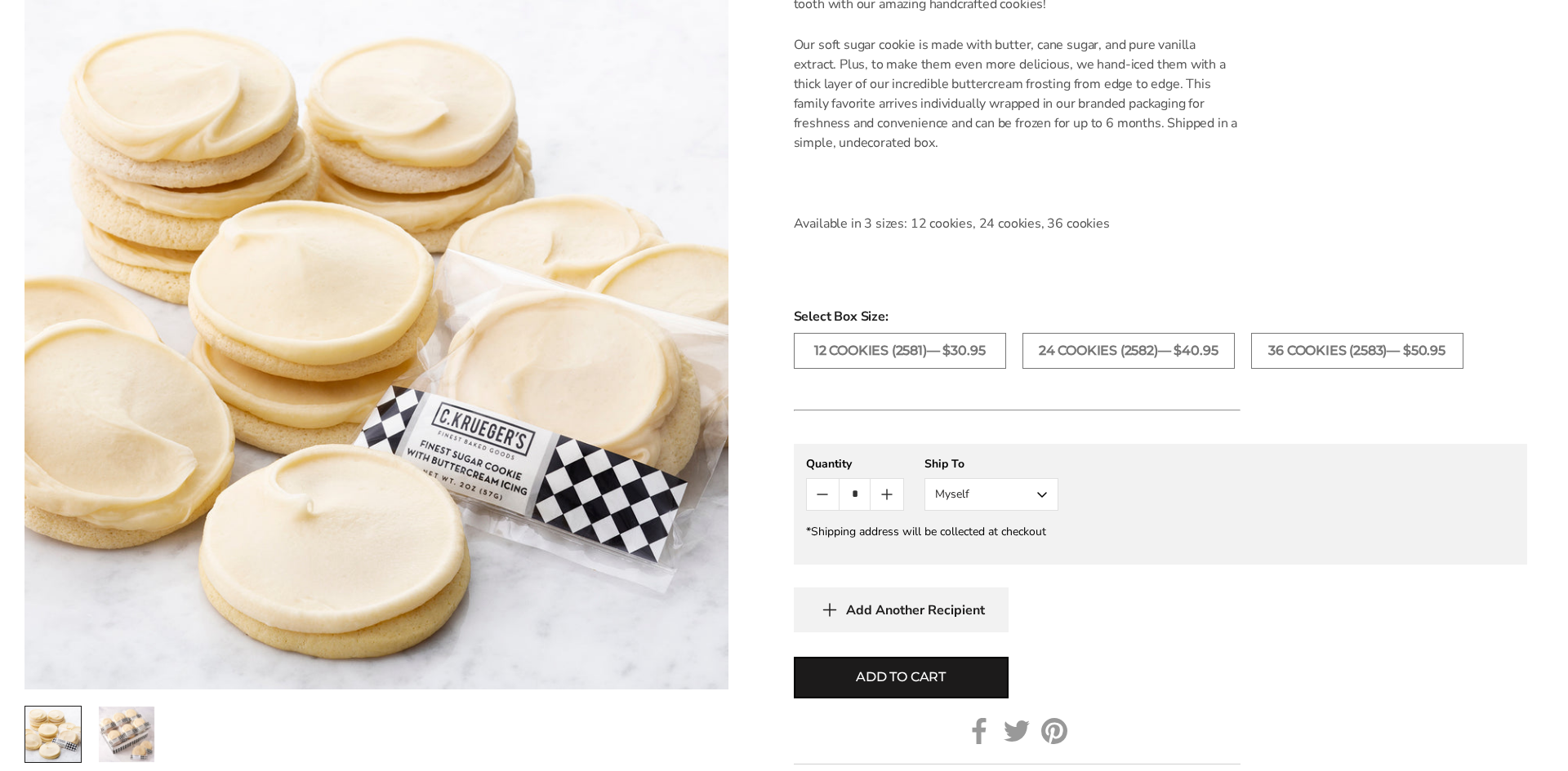
scroll to position [518, 0]
click at [1040, 501] on button "Myself" at bounding box center [991, 496] width 134 height 33
click at [999, 522] on button "Myself" at bounding box center [992, 526] width 133 height 29
click at [1059, 356] on label "24 COOKIES (2582)— $40.95" at bounding box center [1129, 352] width 213 height 36
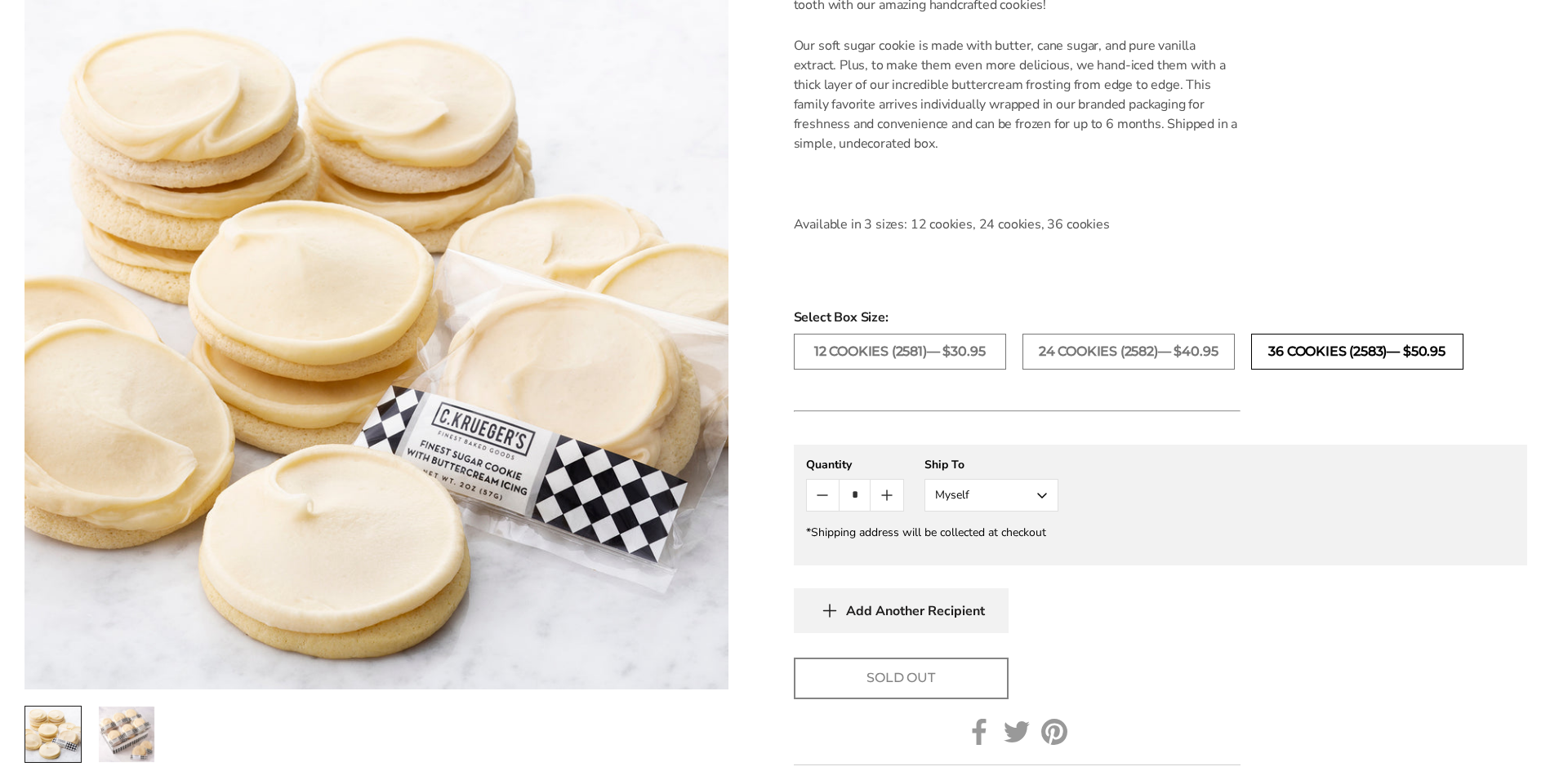
click at [1275, 349] on label "36 COOKIES (2583)— $50.95" at bounding box center [1357, 352] width 213 height 36
click at [928, 360] on label "12 COOKIES (2581)— $30.95" at bounding box center [900, 352] width 213 height 36
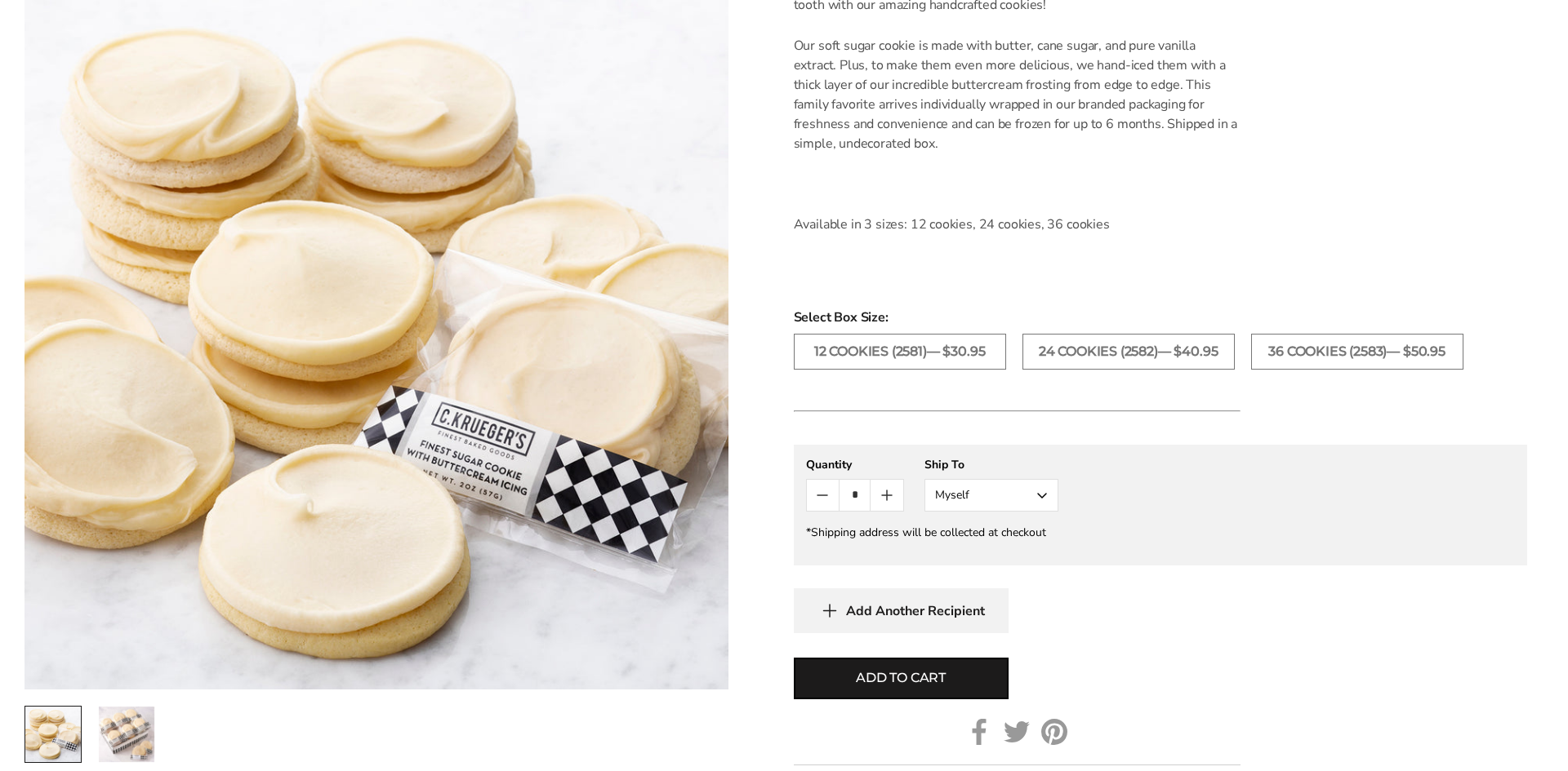
click at [888, 495] on icon "Count plus" at bounding box center [887, 495] width 10 height 0
type input "*"
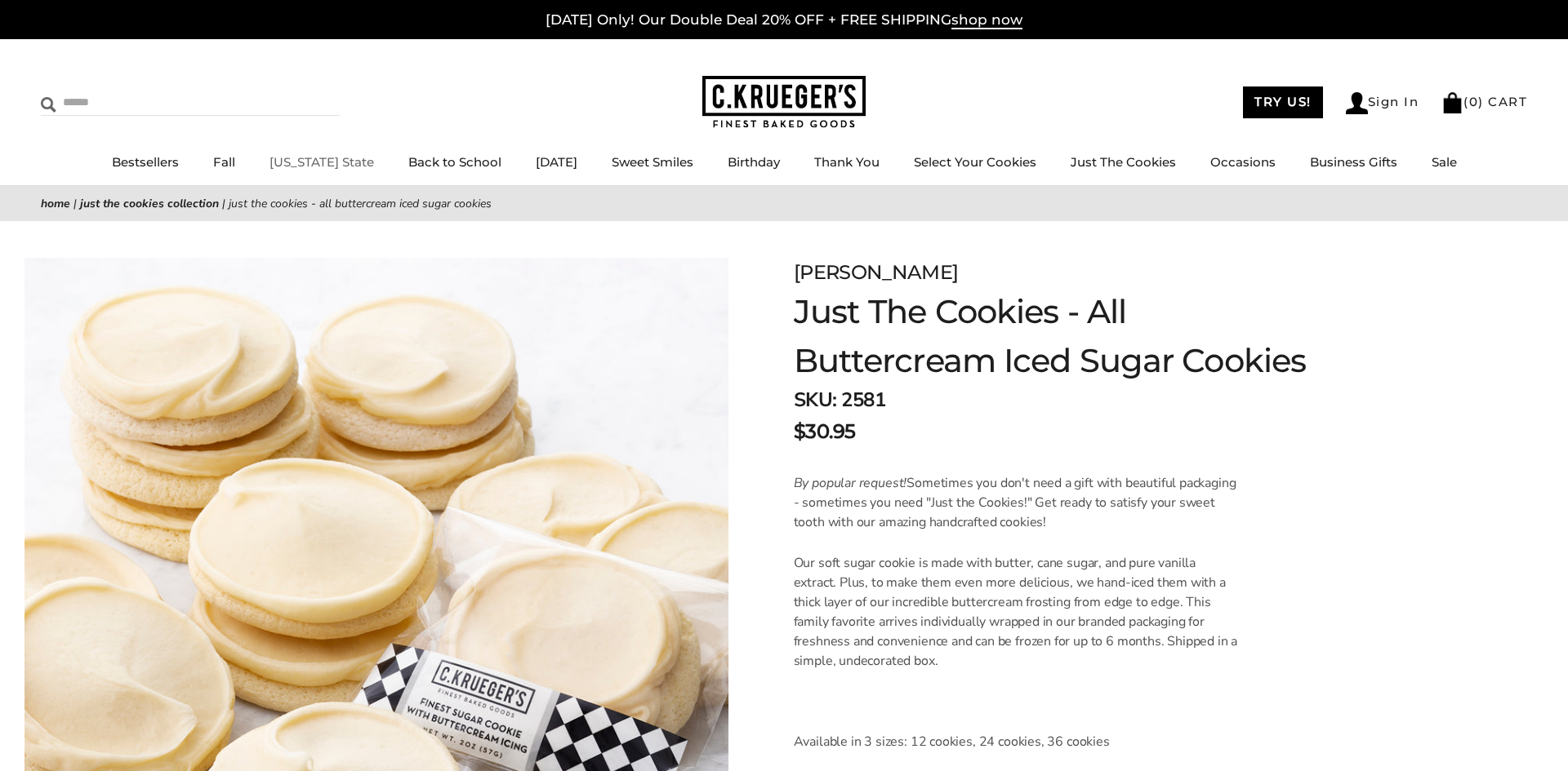
click at [95, 109] on input "Search" at bounding box center [137, 102] width 194 height 25
type input "*********"
click at [295, 90] on input "******" at bounding box center [317, 100] width 44 height 22
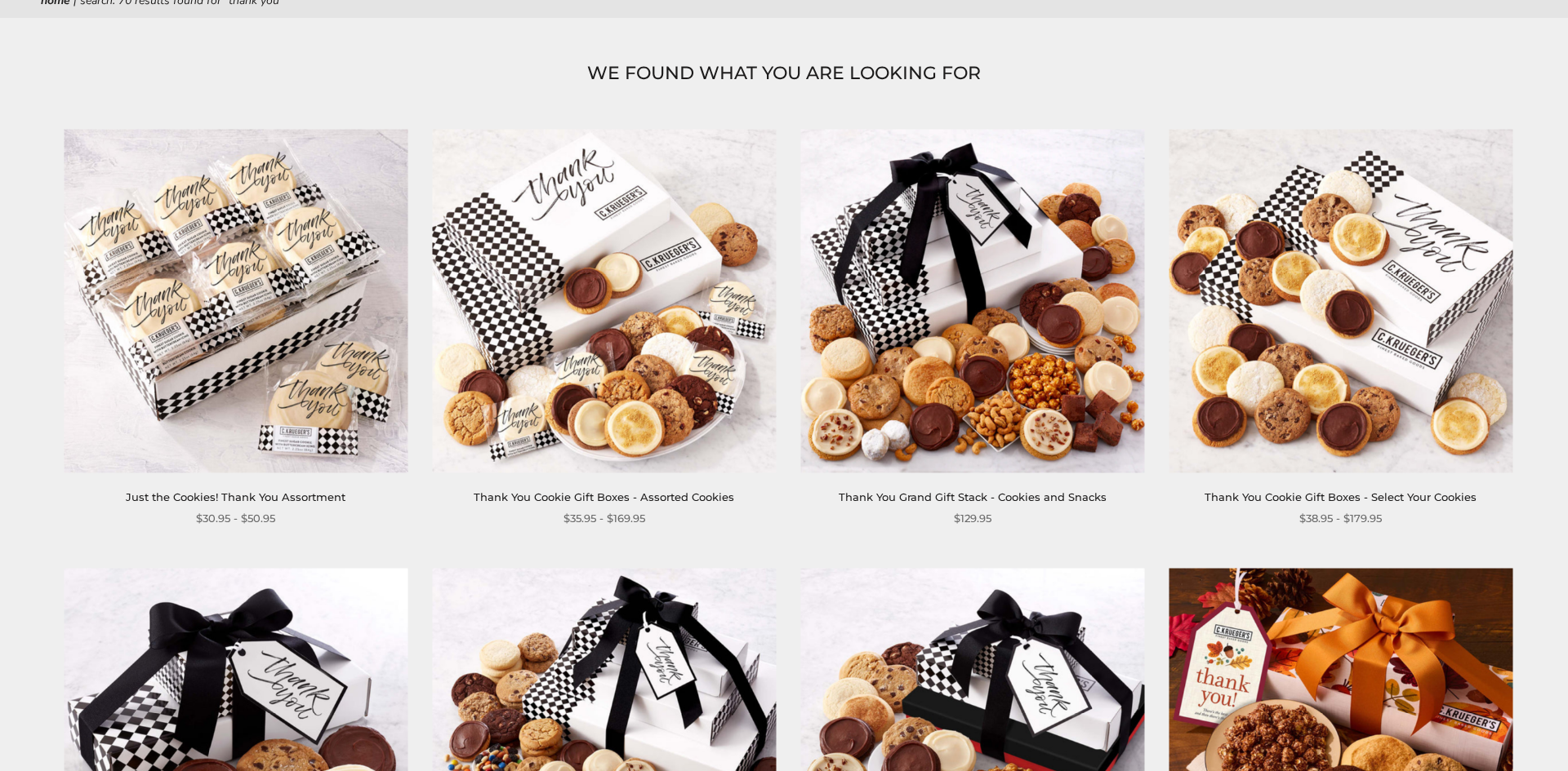
scroll to position [202, 0]
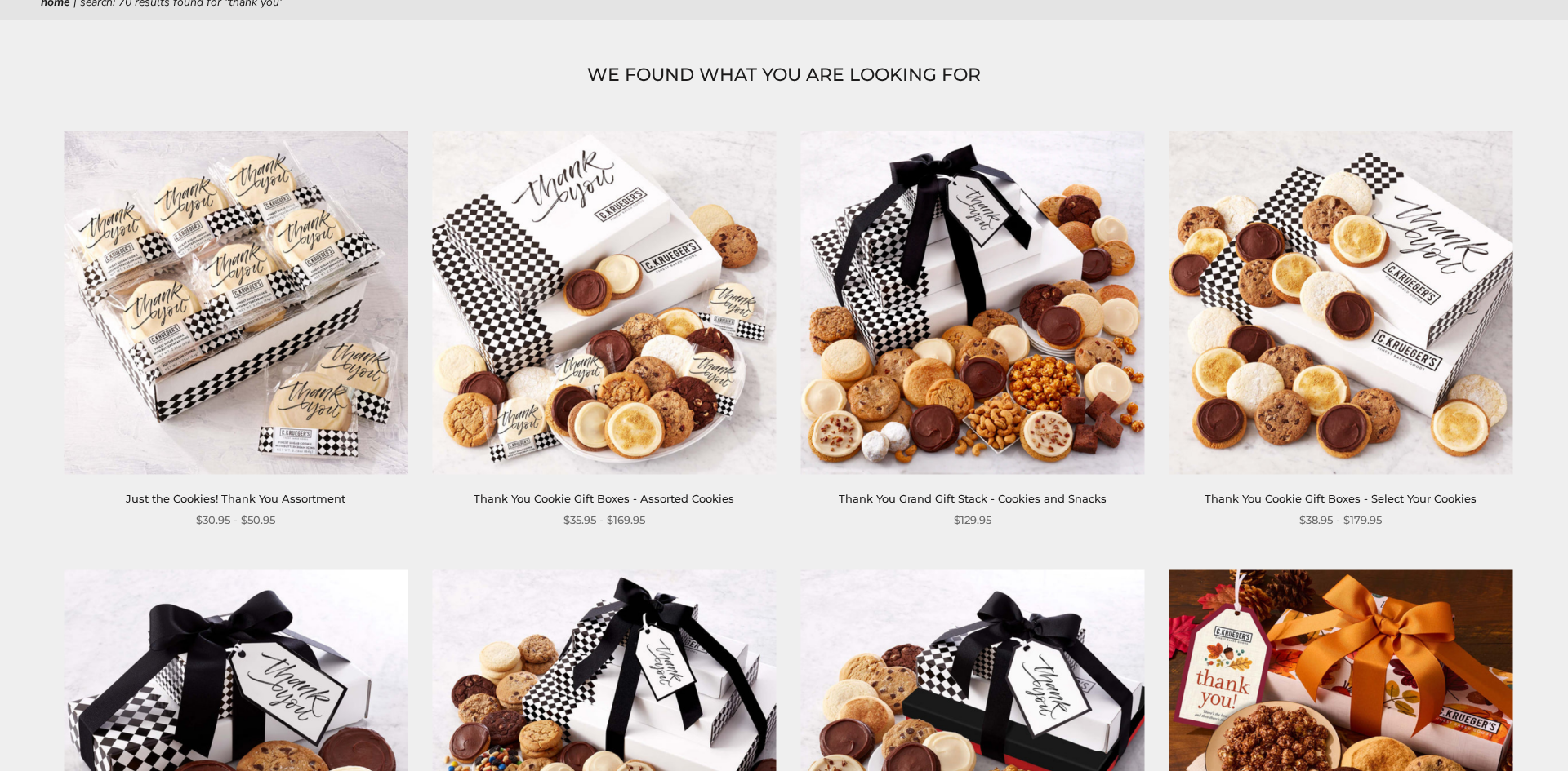
click at [194, 422] on img at bounding box center [235, 302] width 344 height 344
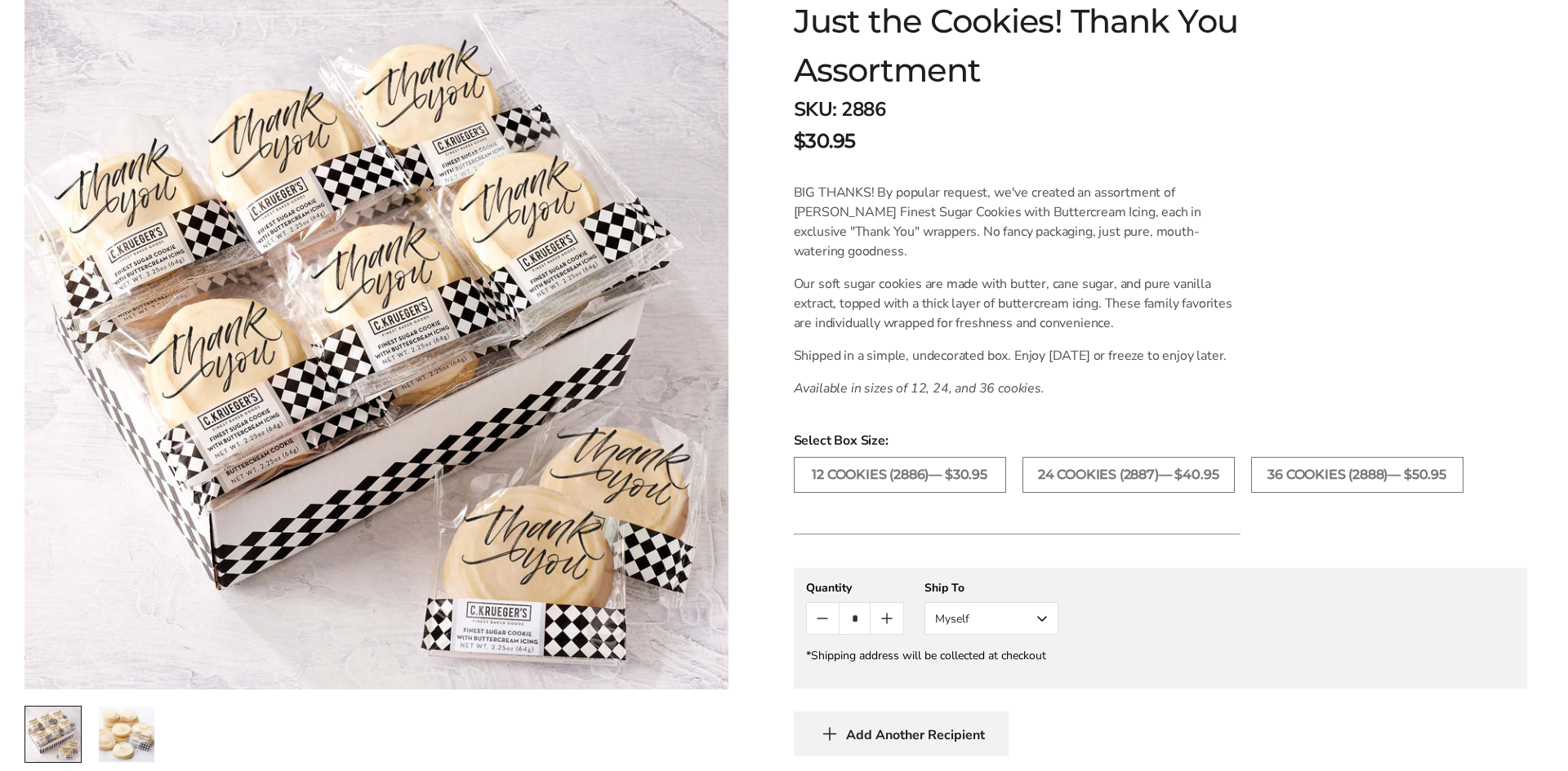
scroll to position [292, 0]
click at [1053, 491] on label "24 COOKIES (2887)— $40.95" at bounding box center [1129, 473] width 213 height 36
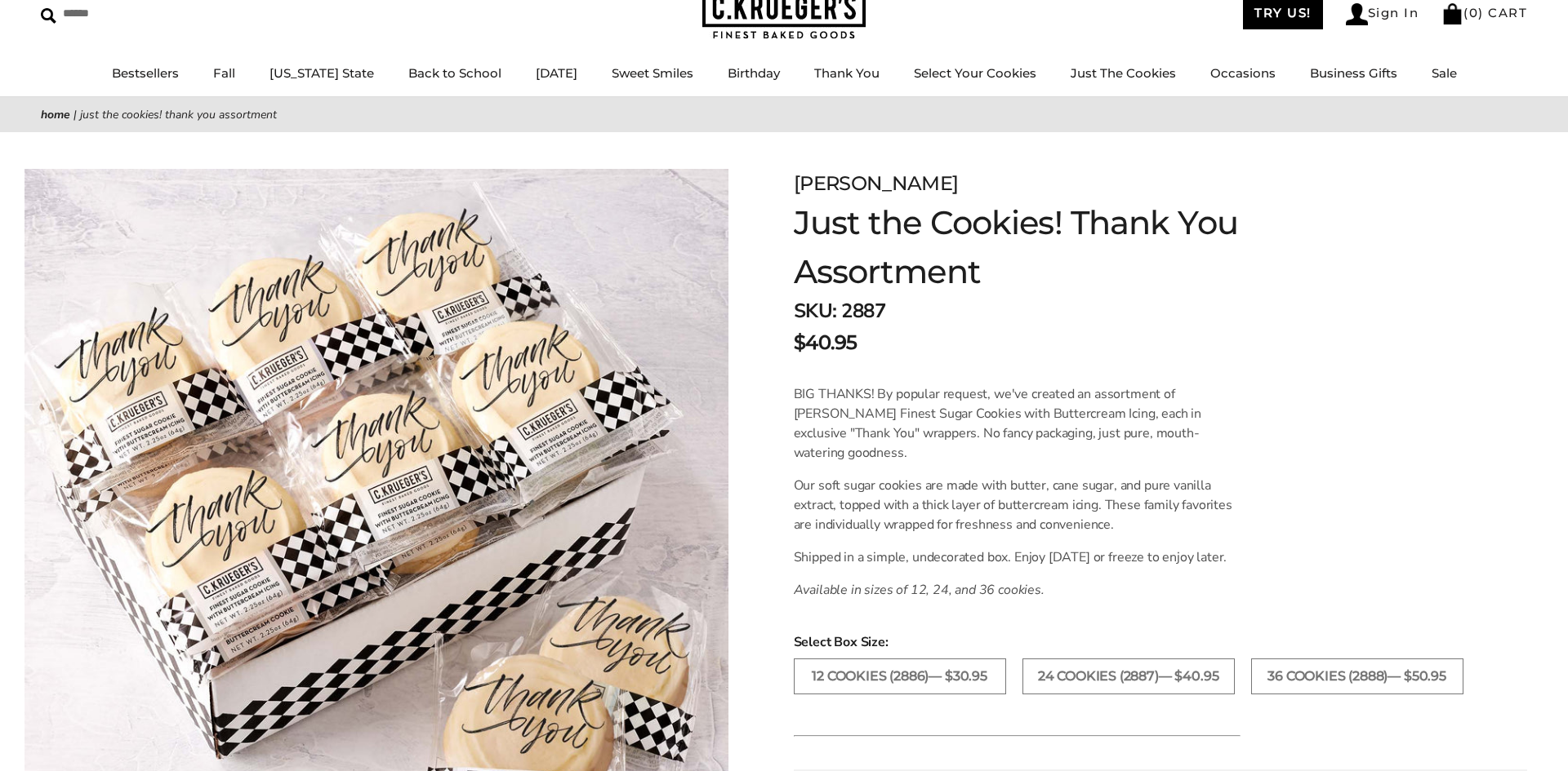
scroll to position [88, 0]
